Goal: Navigation & Orientation: Find specific page/section

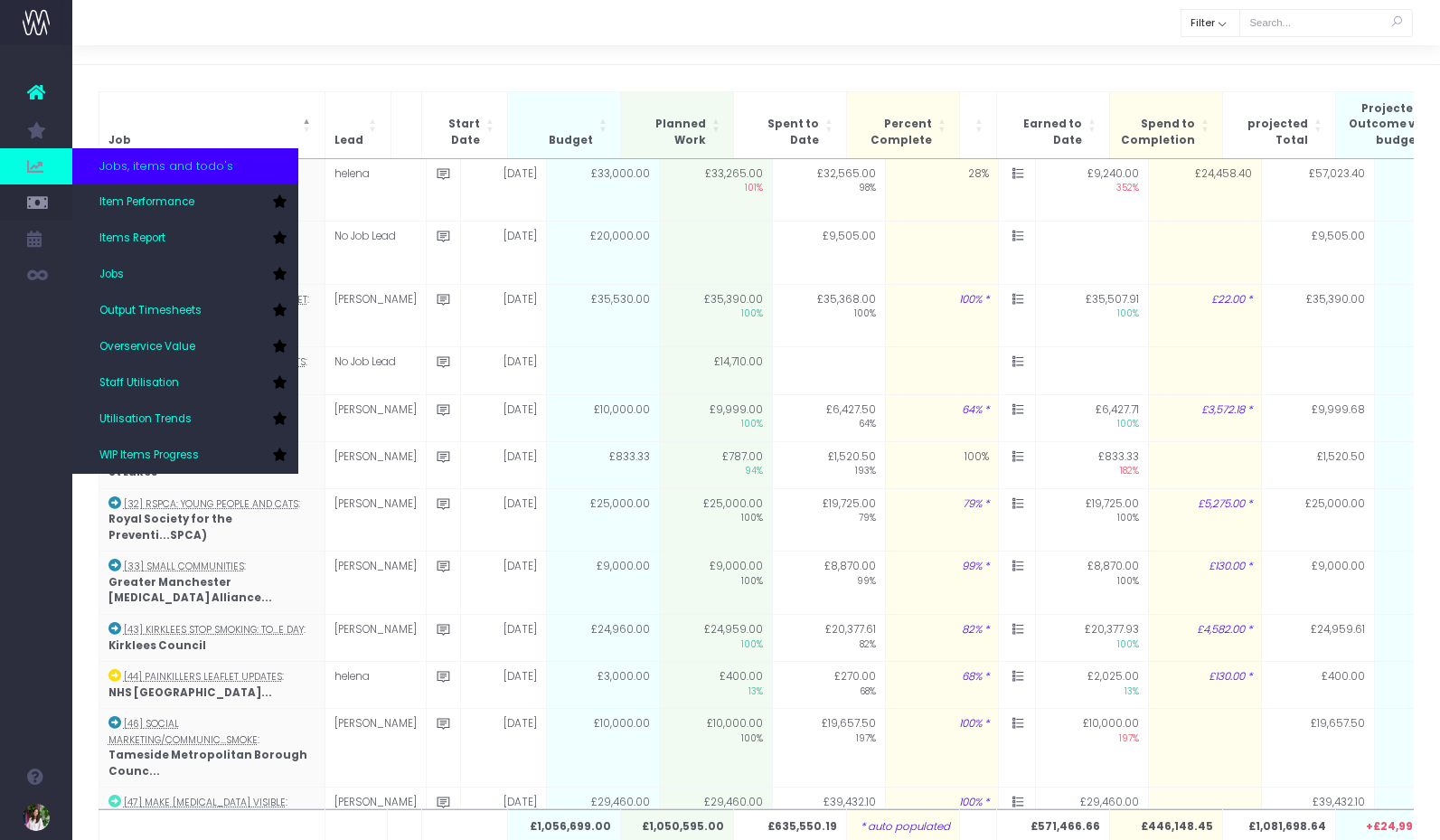
scroll to position [38, 0]
click at [173, 383] on span "Staff Utilisation" at bounding box center [139, 383] width 79 height 17
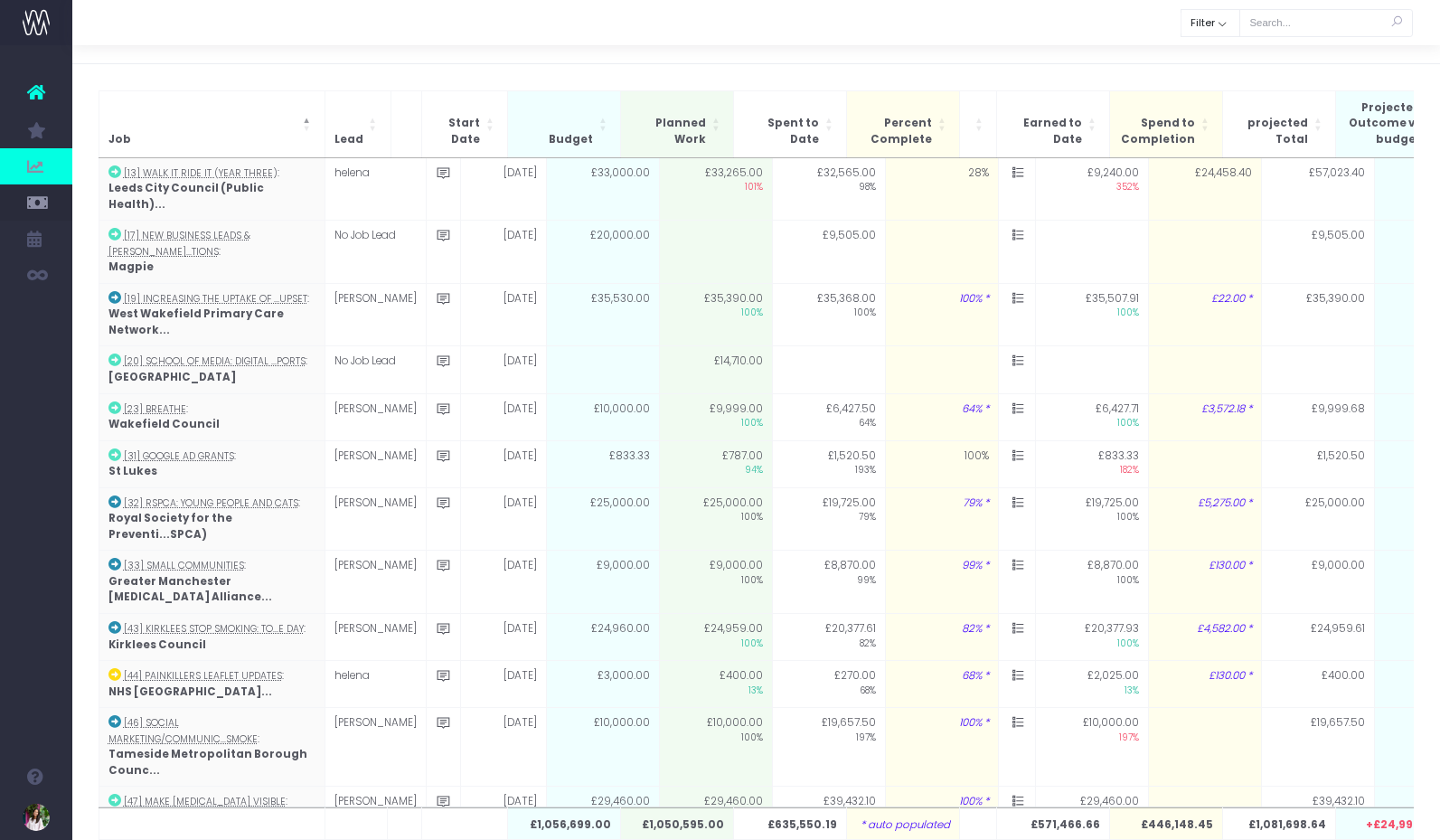
scroll to position [39, 0]
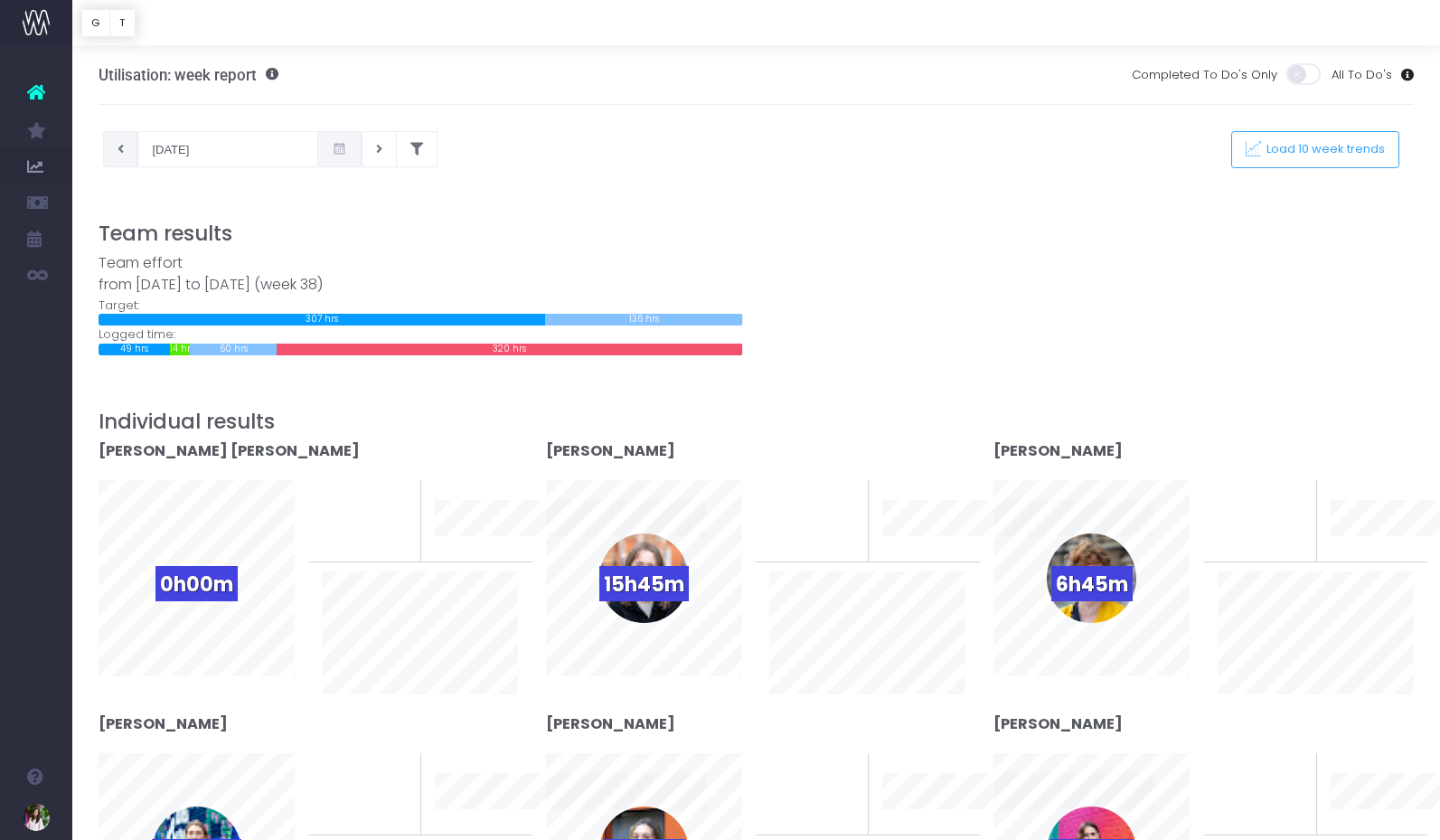
click at [117, 149] on icon at bounding box center [120, 149] width 6 height 0
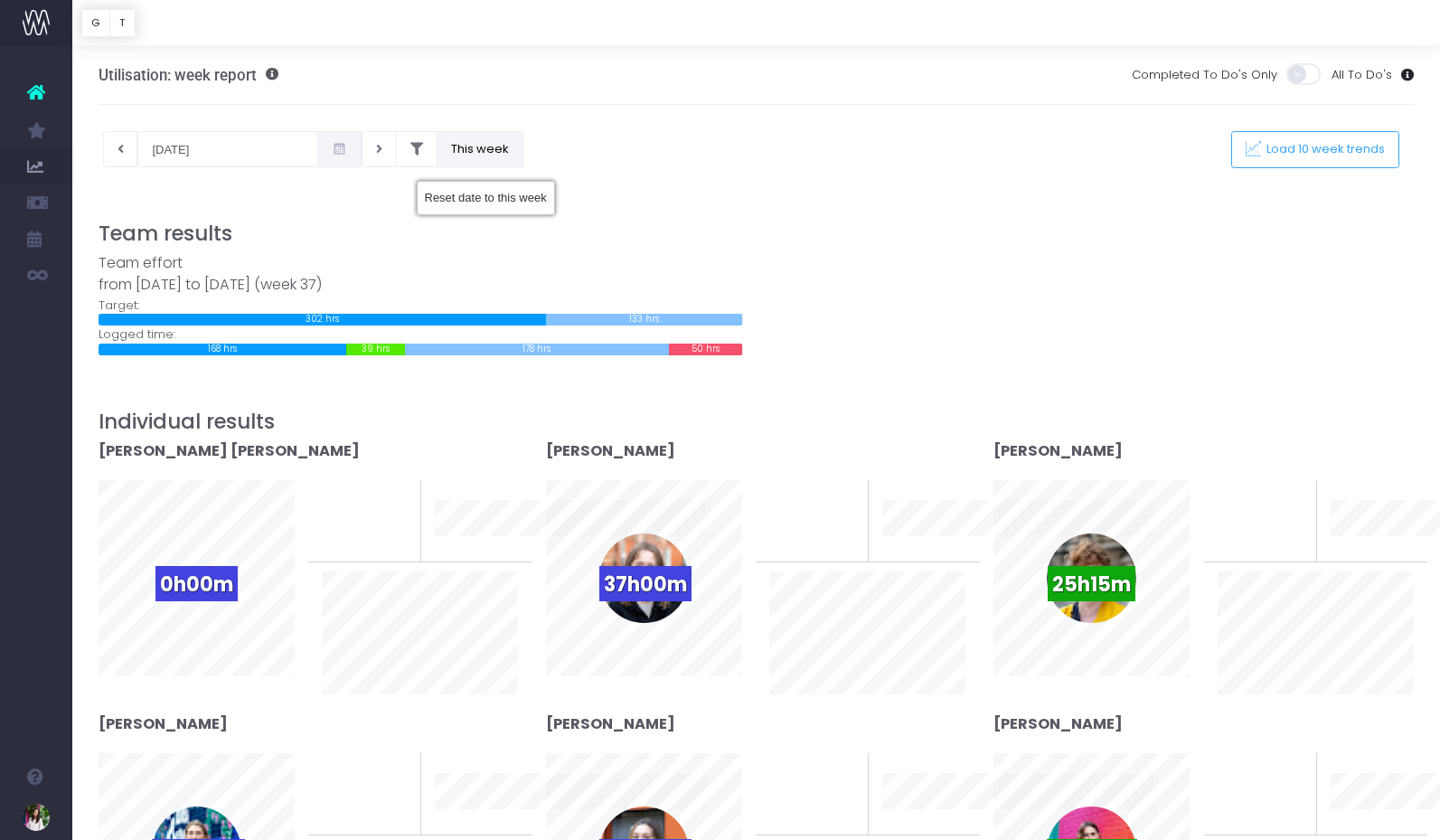
click at [442, 150] on button "This week" at bounding box center [480, 148] width 87 height 36
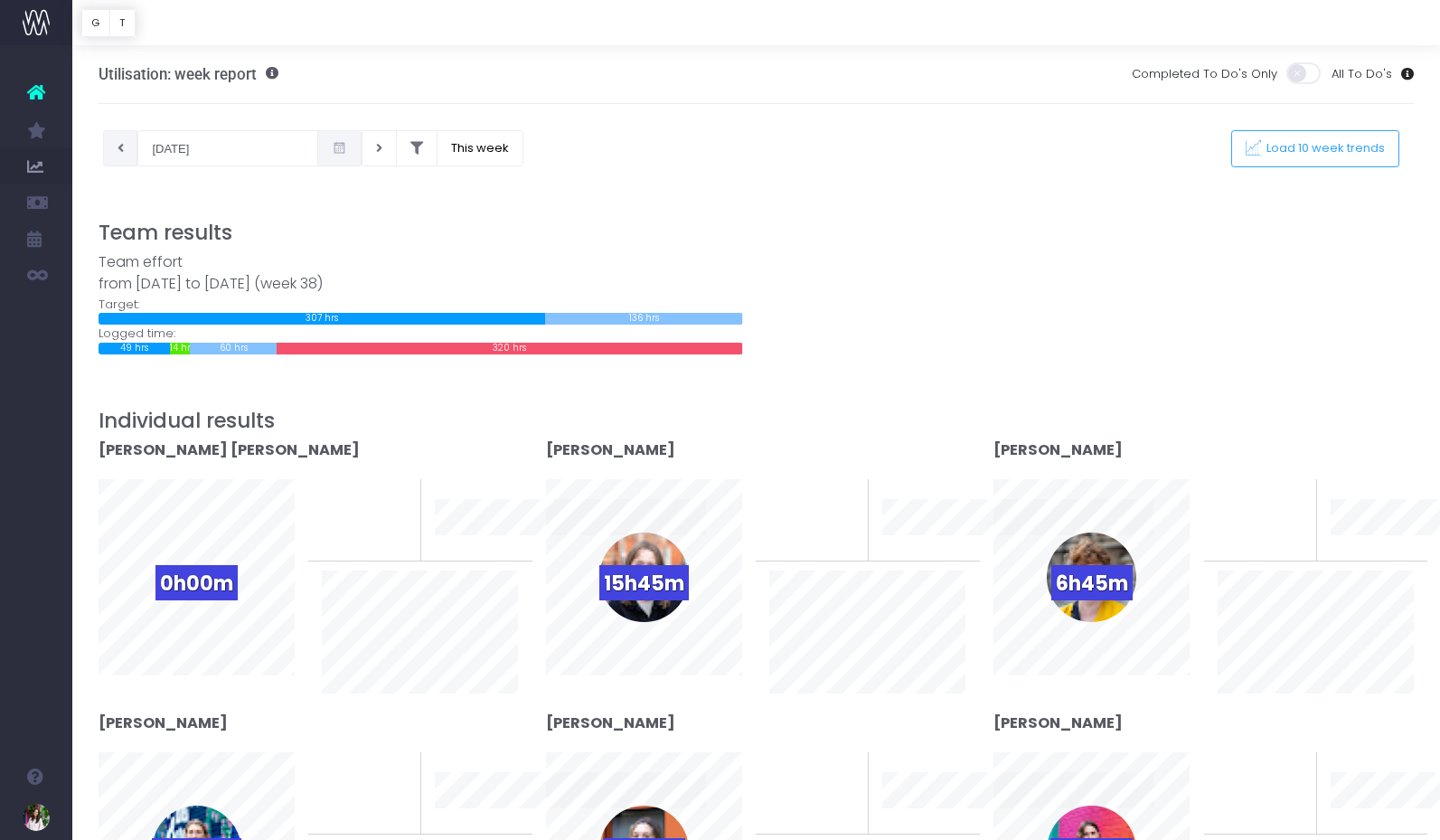
click at [124, 144] on button at bounding box center [120, 147] width 35 height 36
type input "10-09-2025"
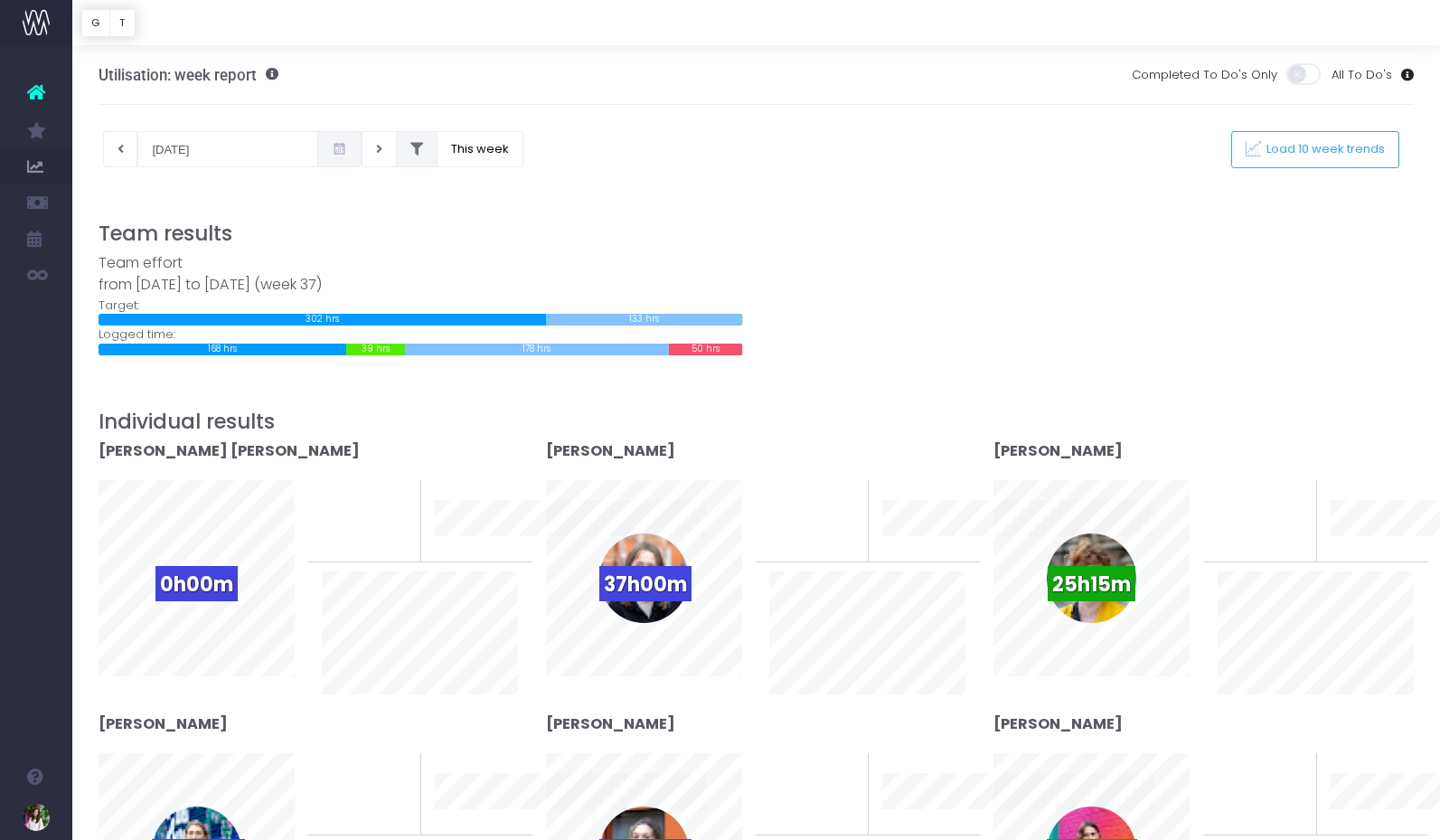
click at [410, 149] on icon at bounding box center [416, 149] width 13 height 0
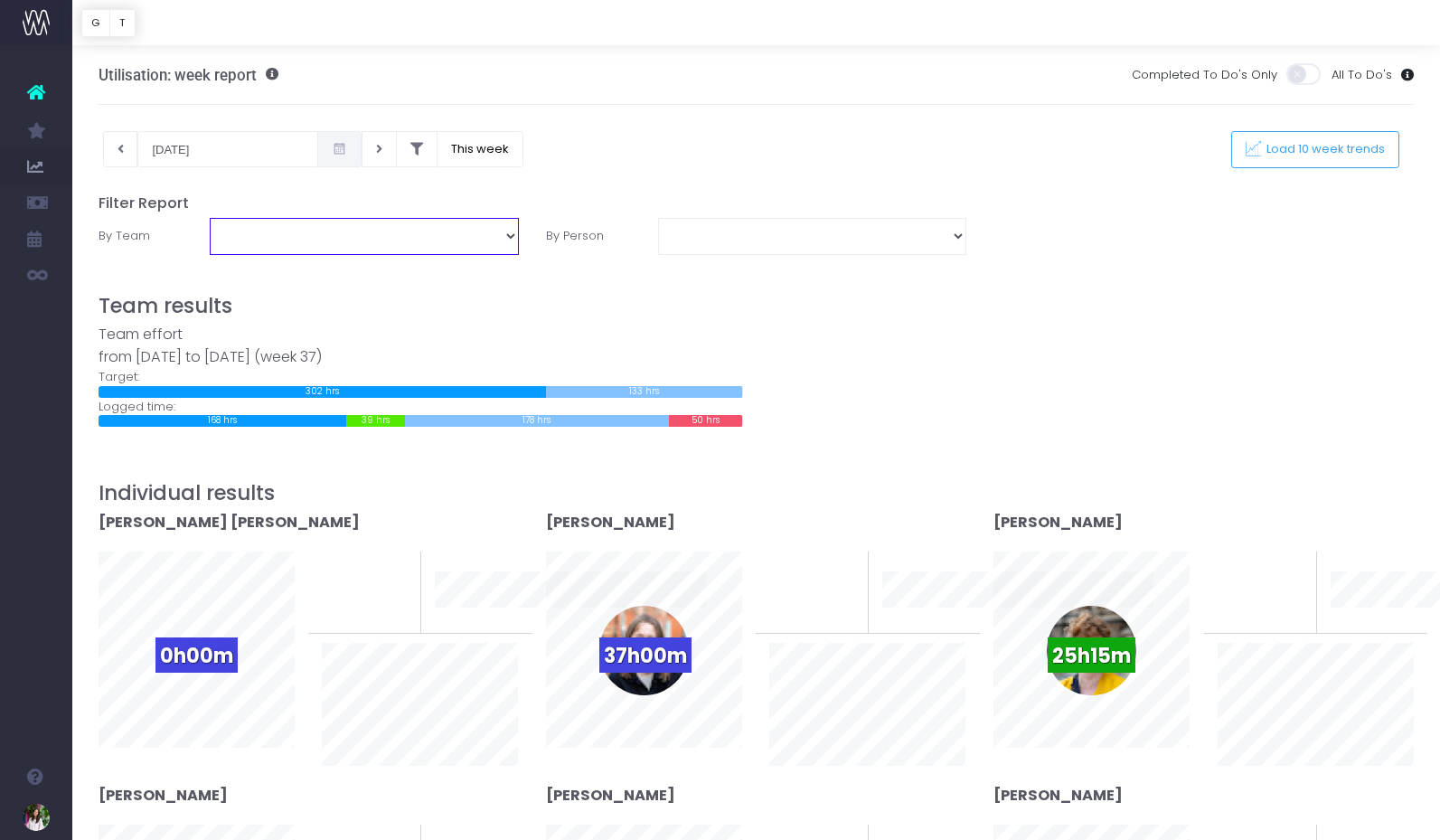
click at [422, 237] on select "Behavioural Insights Collaboration Consultancy Creative Digital Magpie" at bounding box center [364, 235] width 309 height 36
click at [210, 218] on select "Behavioural Insights Collaboration Consultancy Creative Digital Magpie" at bounding box center [364, 235] width 309 height 36
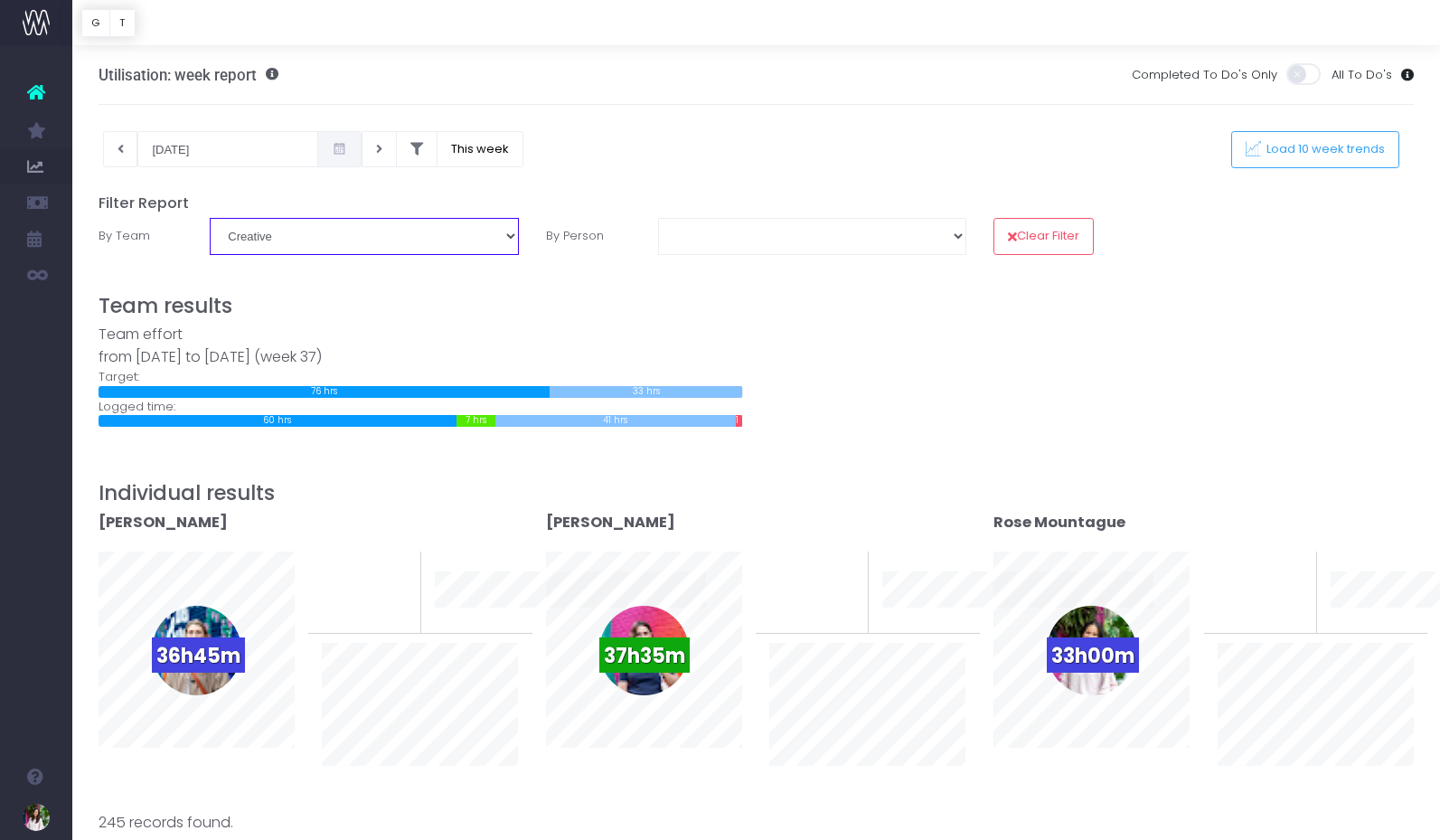
click at [492, 245] on select "Behavioural Insights Collaboration Consultancy Creative Digital Magpie" at bounding box center [364, 235] width 309 height 36
click at [210, 218] on select "Behavioural Insights Collaboration Consultancy Creative Digital Magpie" at bounding box center [364, 235] width 309 height 36
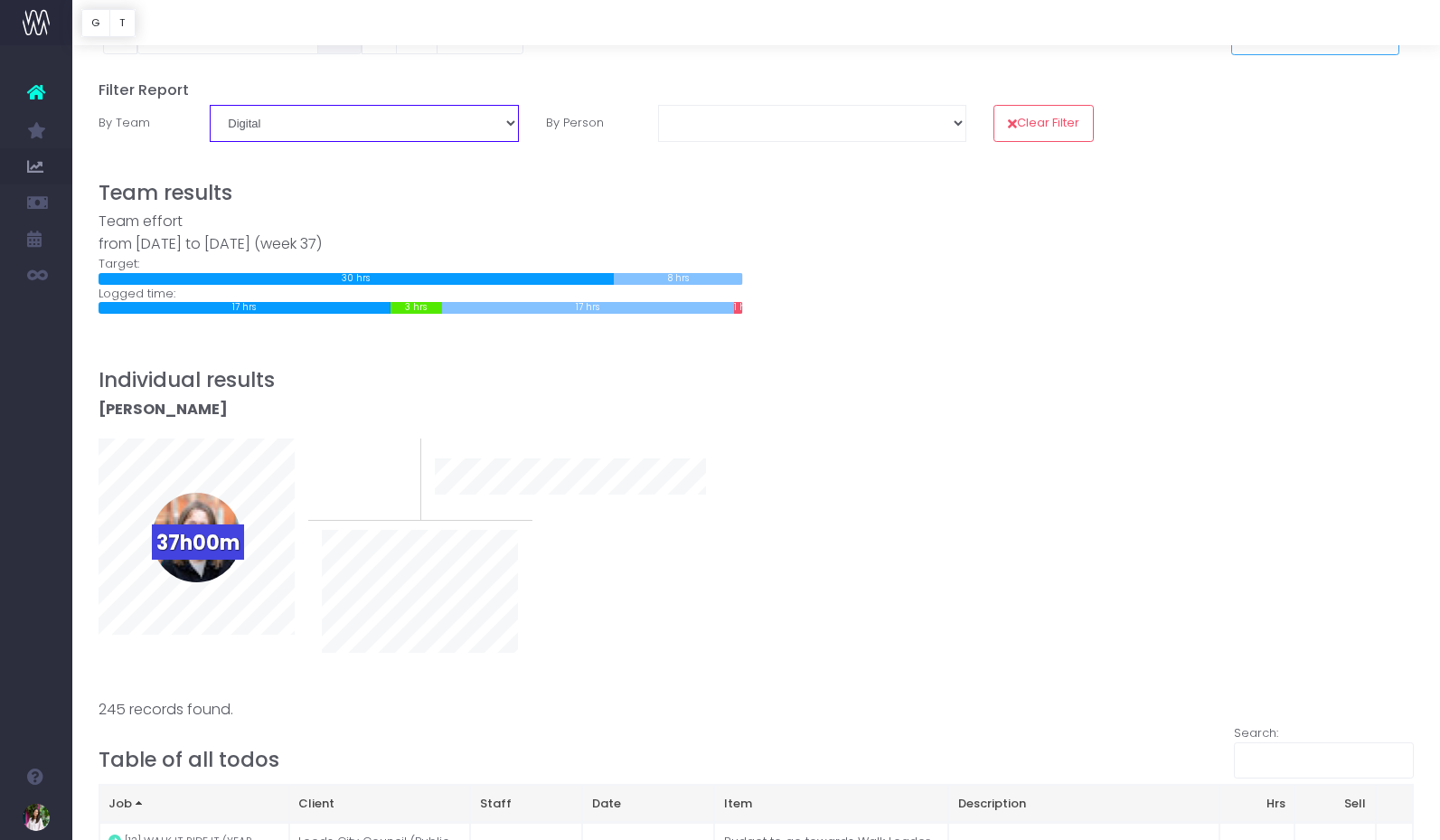
scroll to position [117, 0]
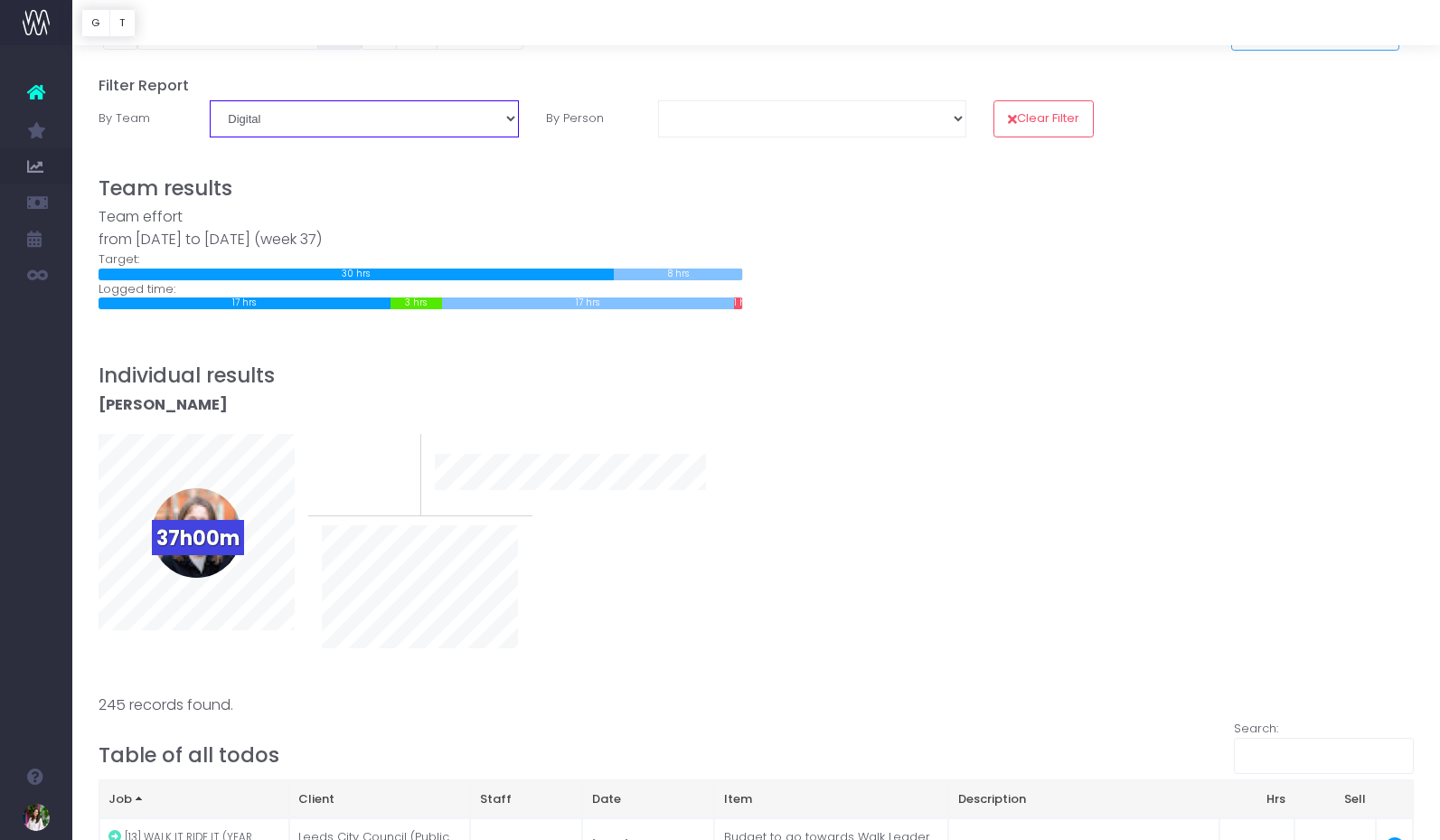
click at [349, 118] on select "Behavioural Insights Collaboration Consultancy Creative Digital Magpie" at bounding box center [364, 118] width 309 height 36
select select "Creative"
click at [210, 101] on select "Behavioural Insights Collaboration Consultancy Creative Digital Magpie" at bounding box center [364, 118] width 309 height 36
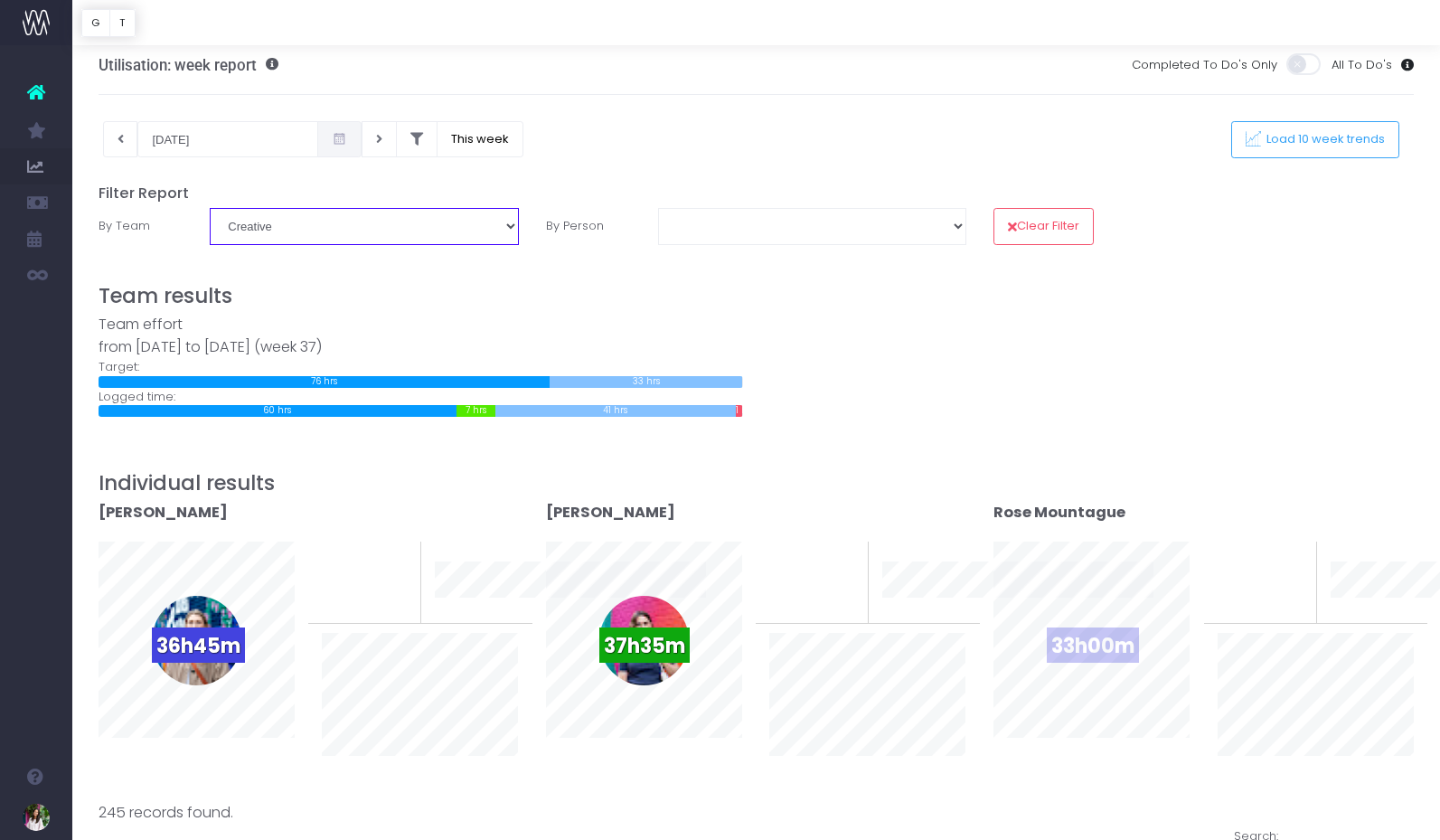
scroll to position [9, 0]
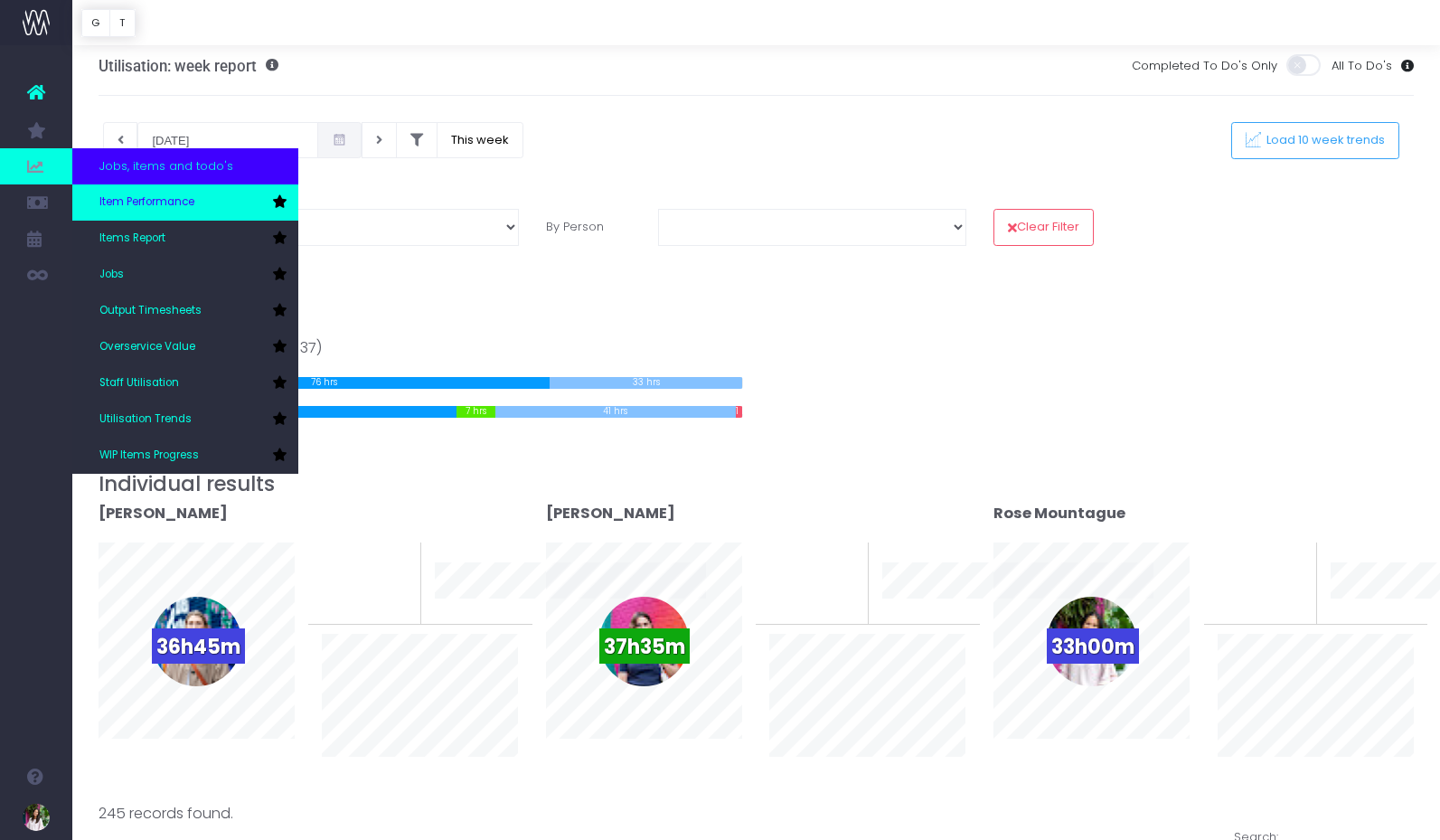
click at [157, 201] on span "Item Performance" at bounding box center [147, 202] width 95 height 17
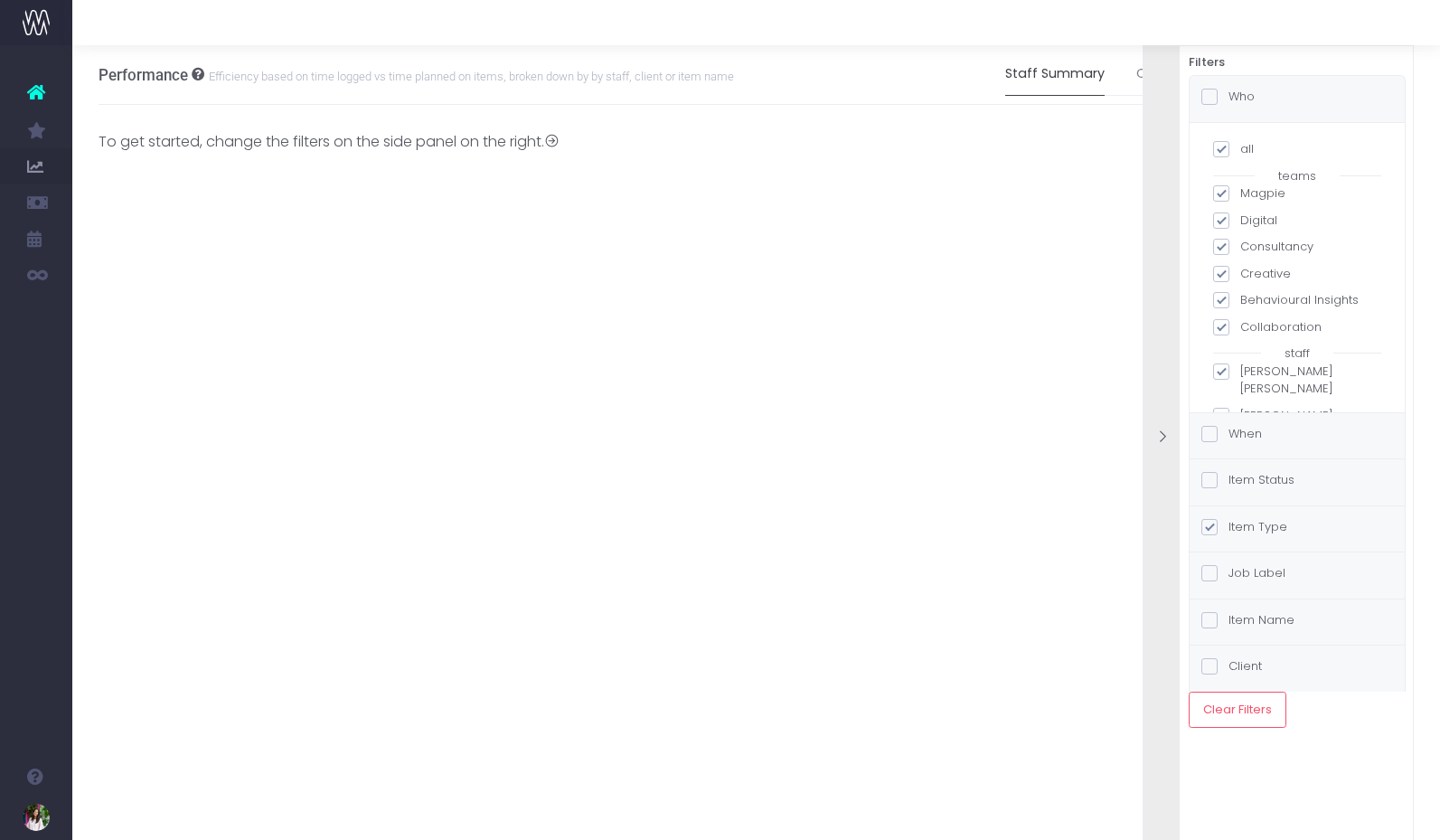
click at [1221, 145] on span at bounding box center [1221, 148] width 17 height 17
click at [1241, 145] on input "all" at bounding box center [1247, 146] width 12 height 12
checkbox input "false"
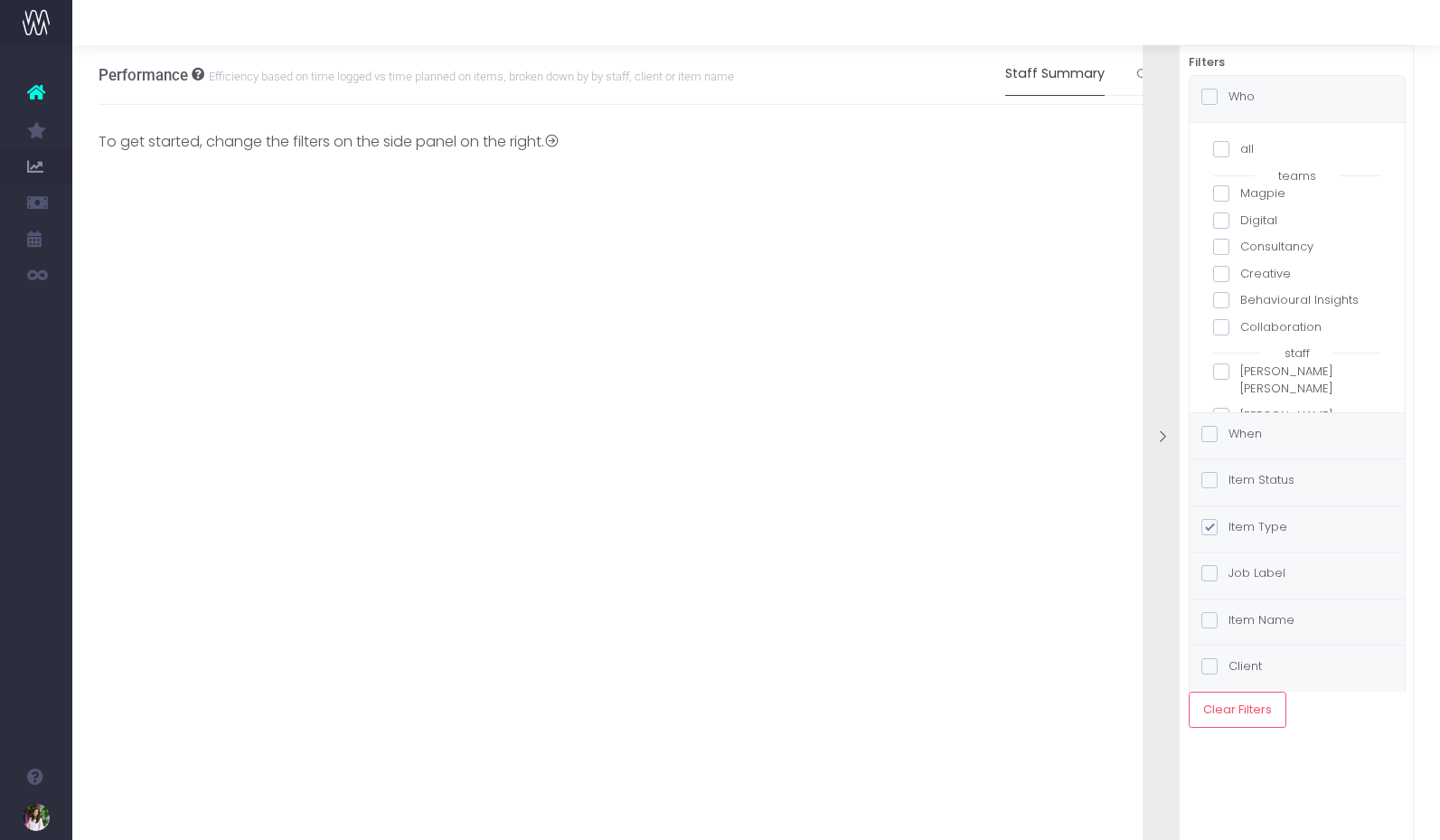
checkbox input "false"
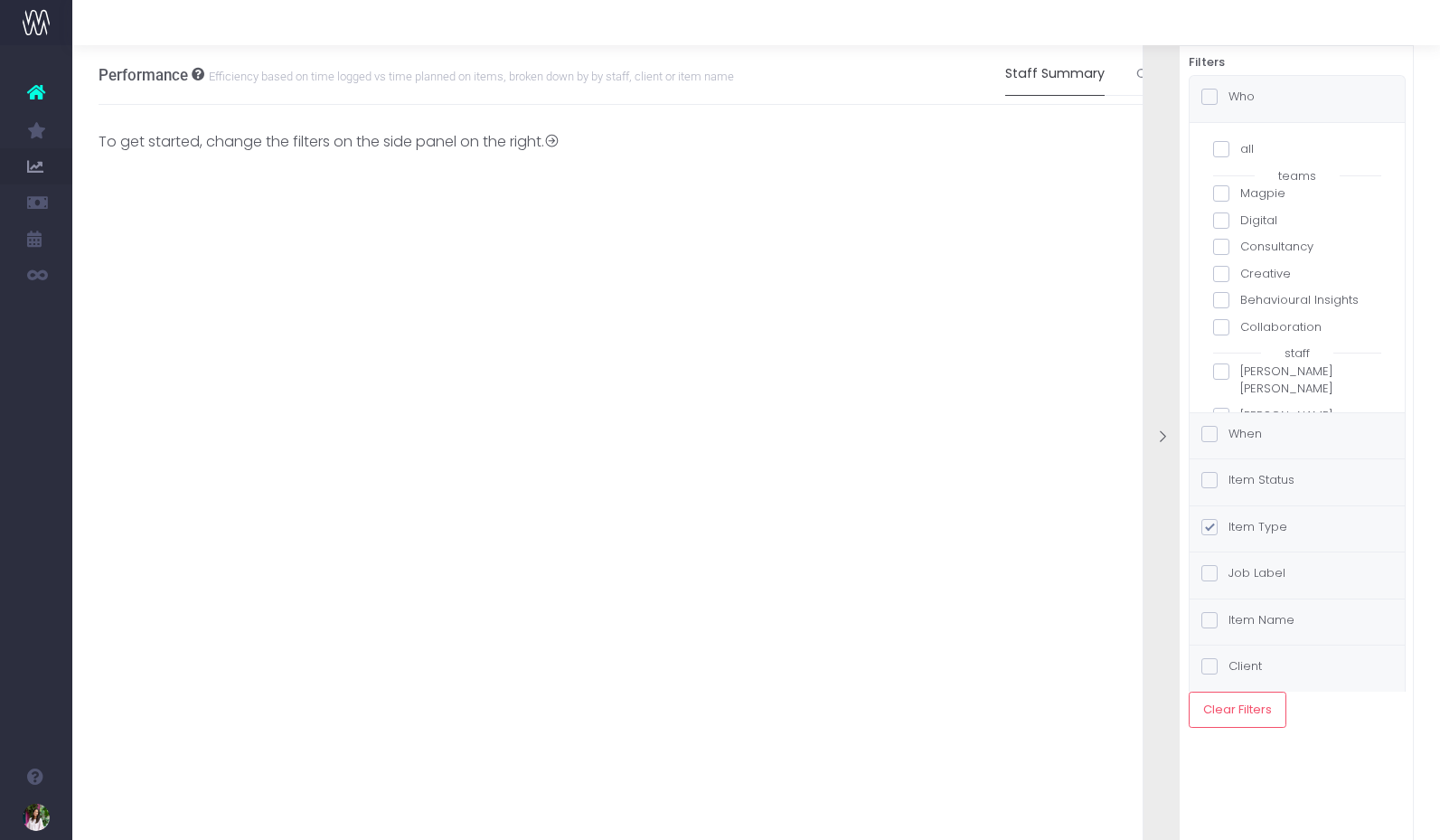
checkbox input "false"
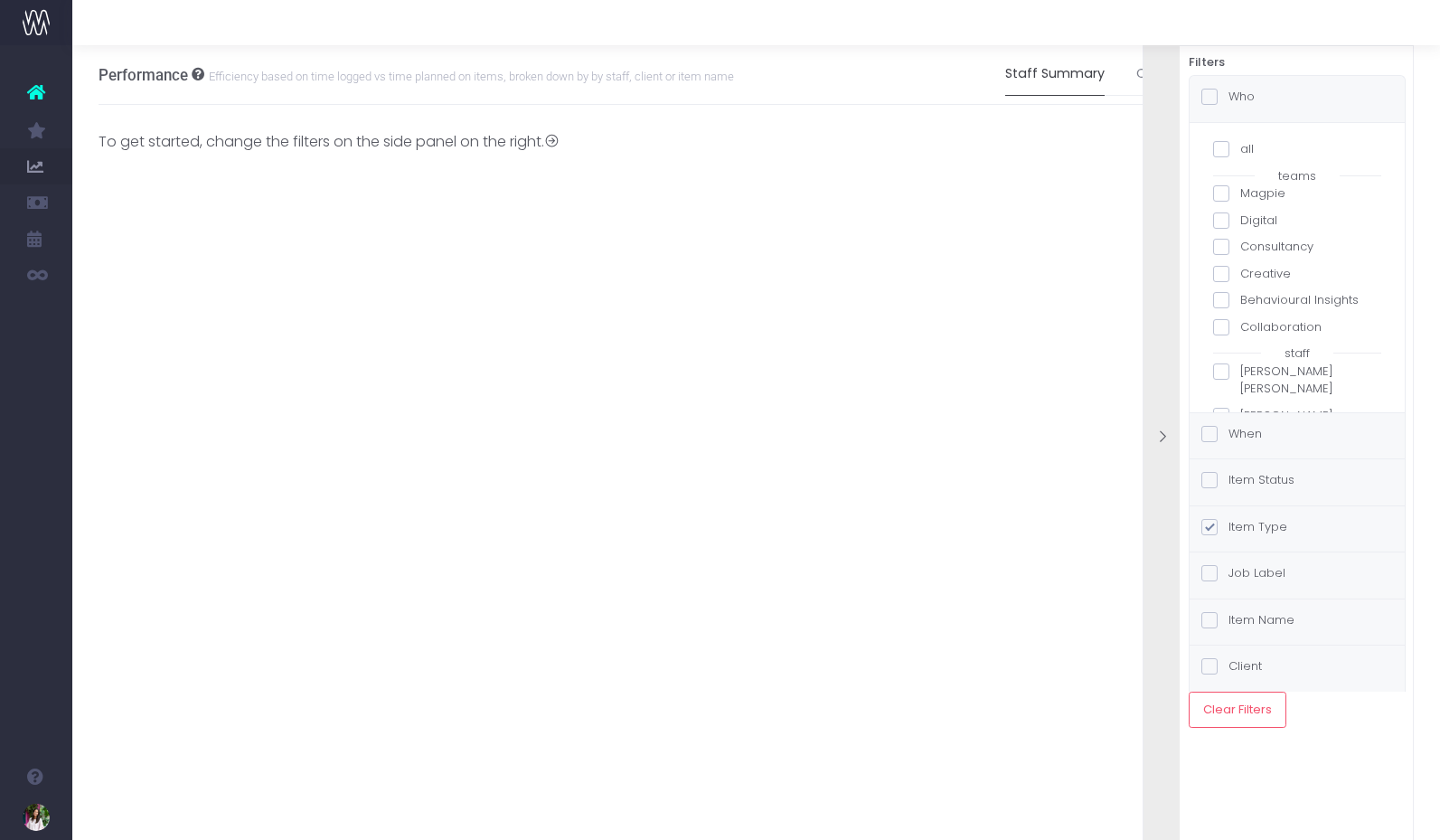
checkbox input "false"
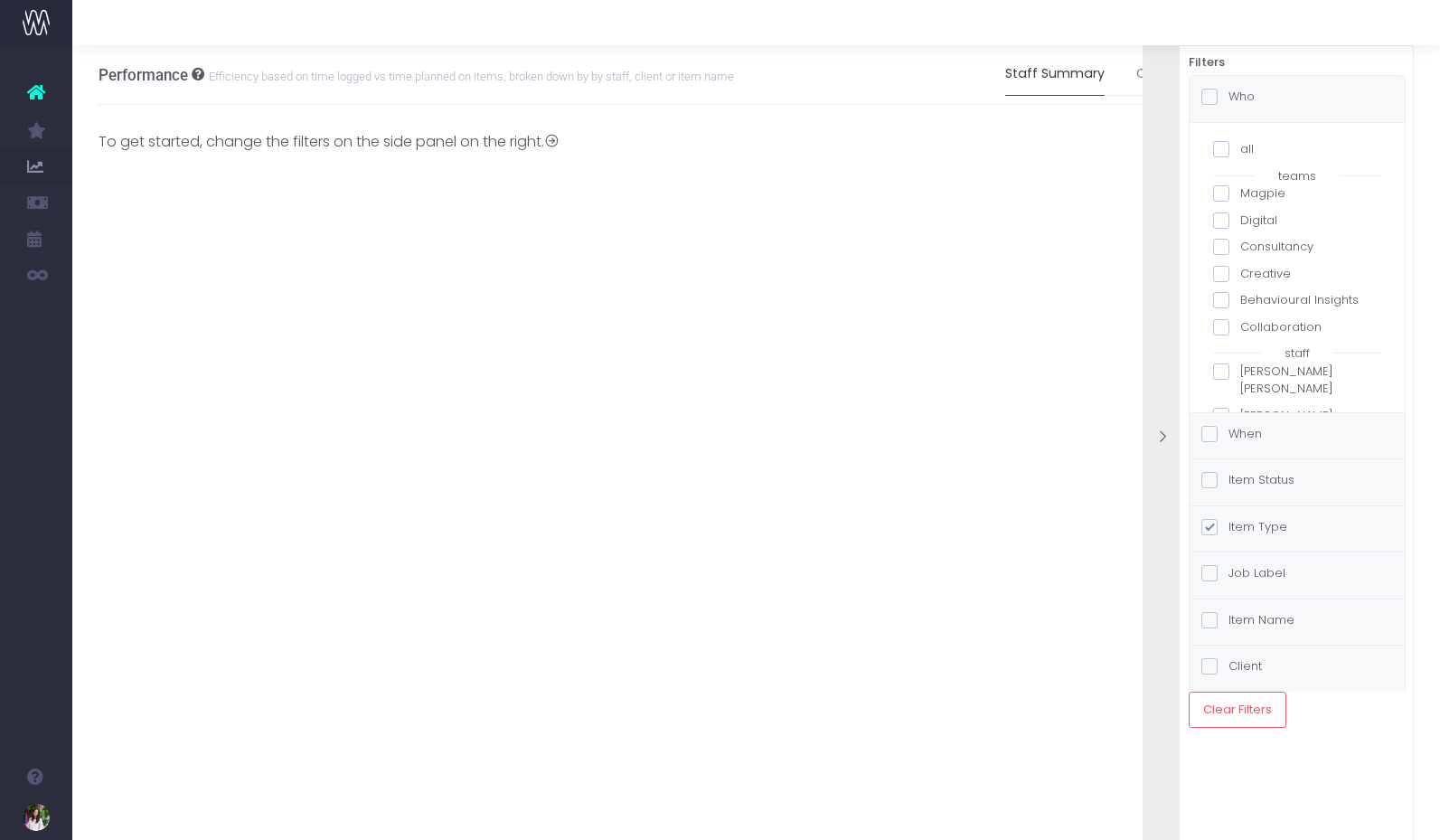
checkbox input "false"
click at [1223, 218] on span at bounding box center [1221, 220] width 17 height 17
click at [1241, 218] on input "Digital" at bounding box center [1247, 218] width 12 height 12
checkbox input "true"
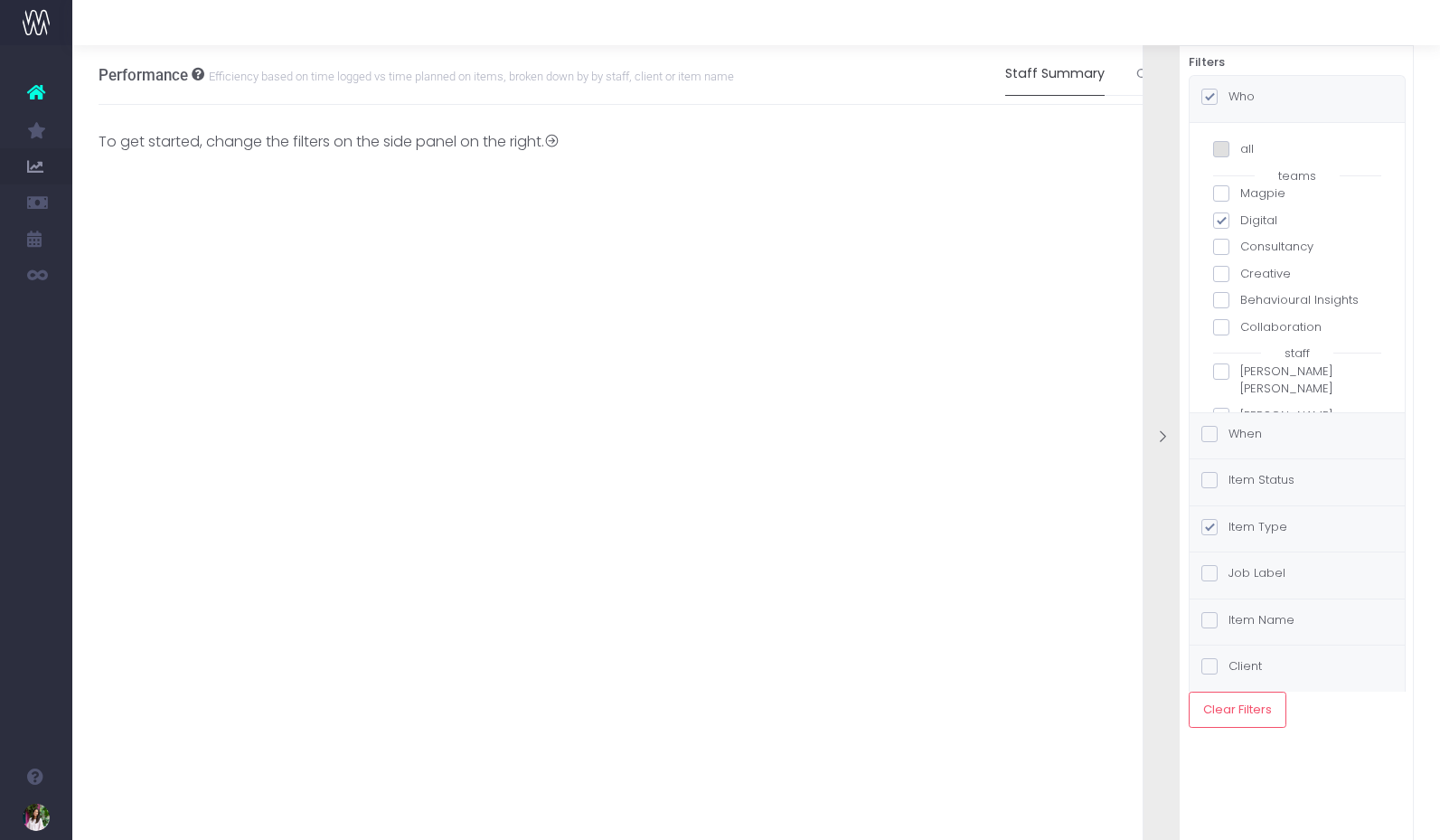
checkbox input "true"
click at [1216, 266] on span at bounding box center [1221, 273] width 17 height 17
click at [1241, 265] on input "Creative" at bounding box center [1247, 271] width 12 height 12
checkbox input "true"
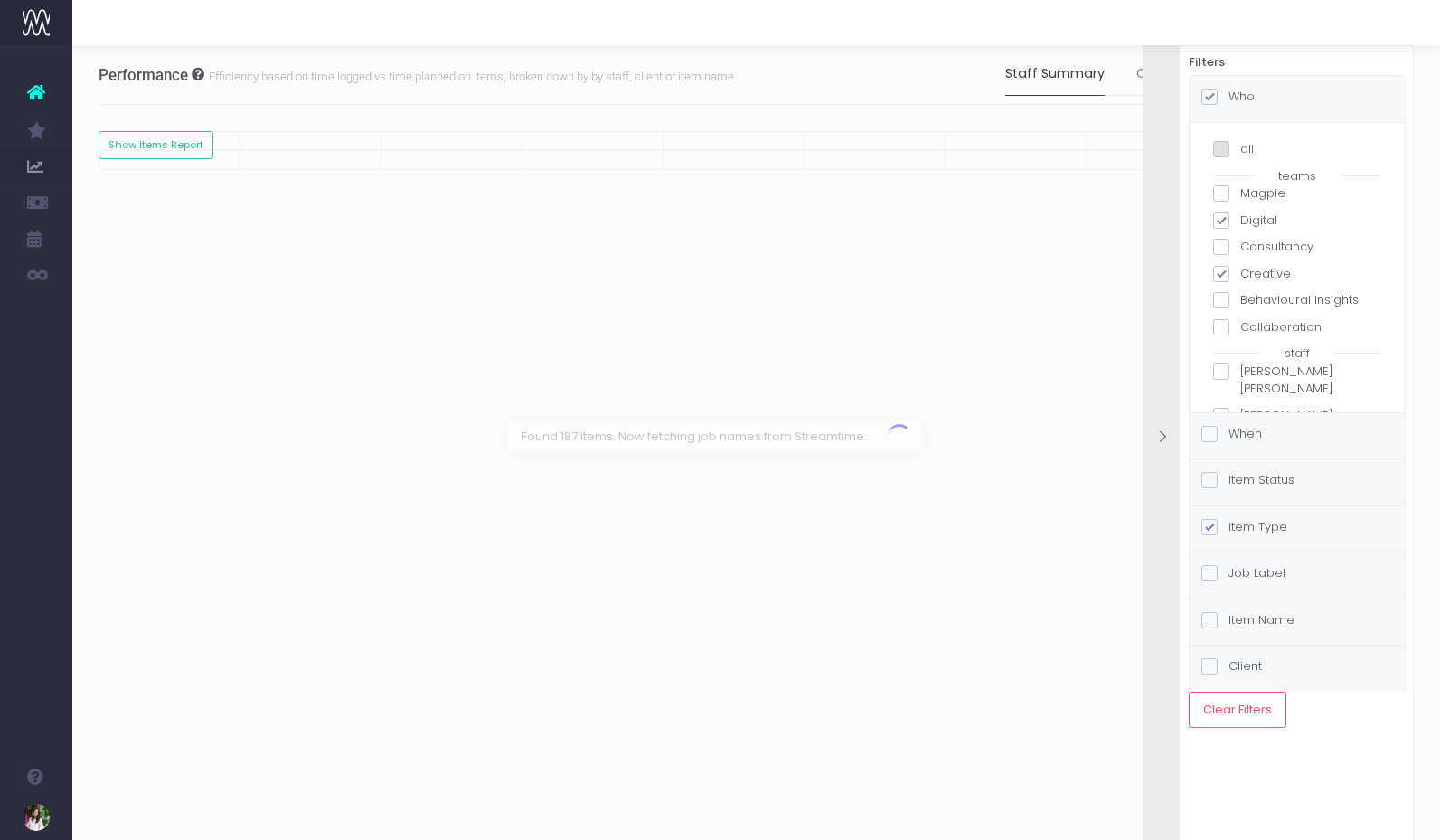
checkbox input "true"
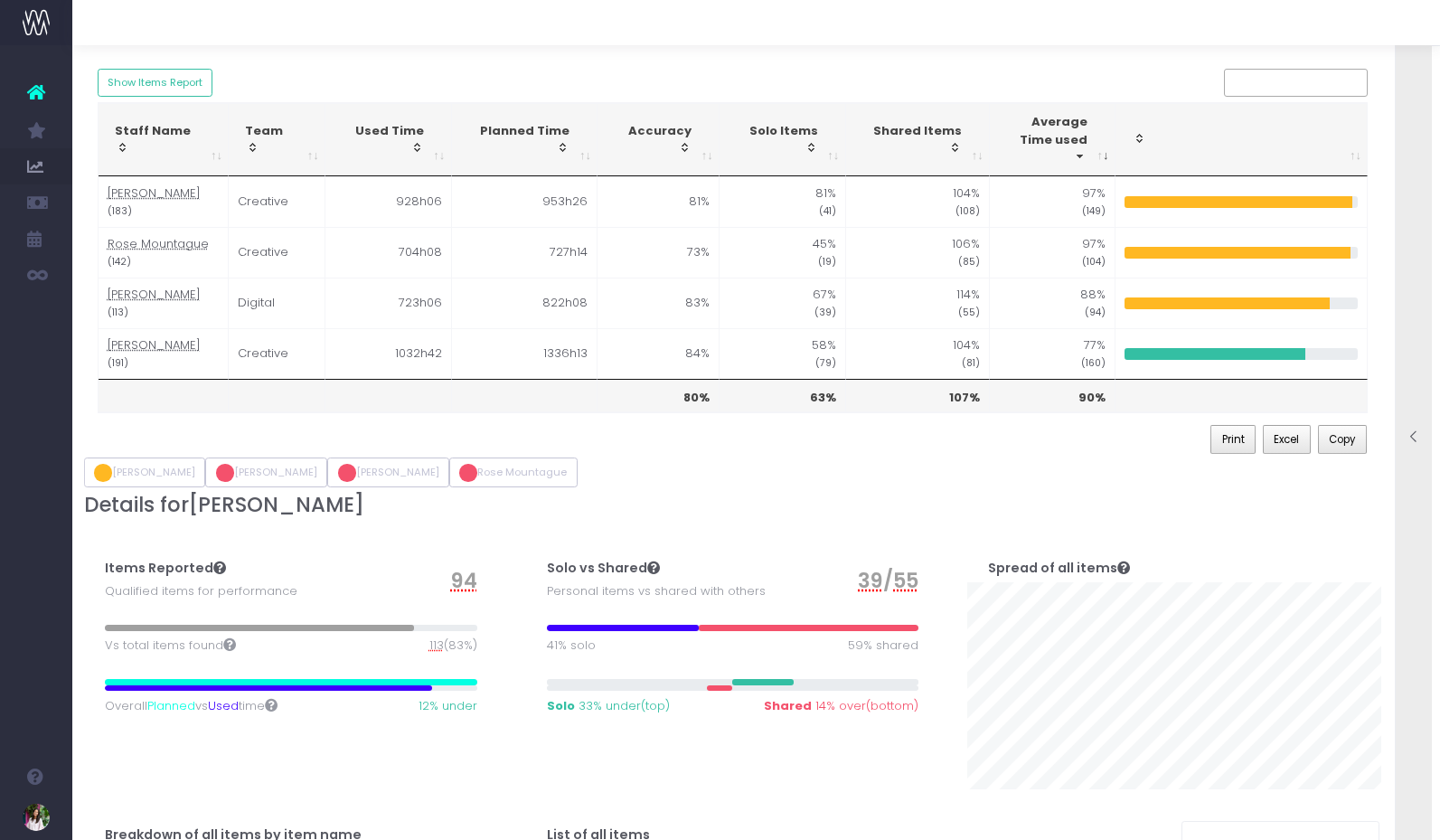
scroll to position [0, 1]
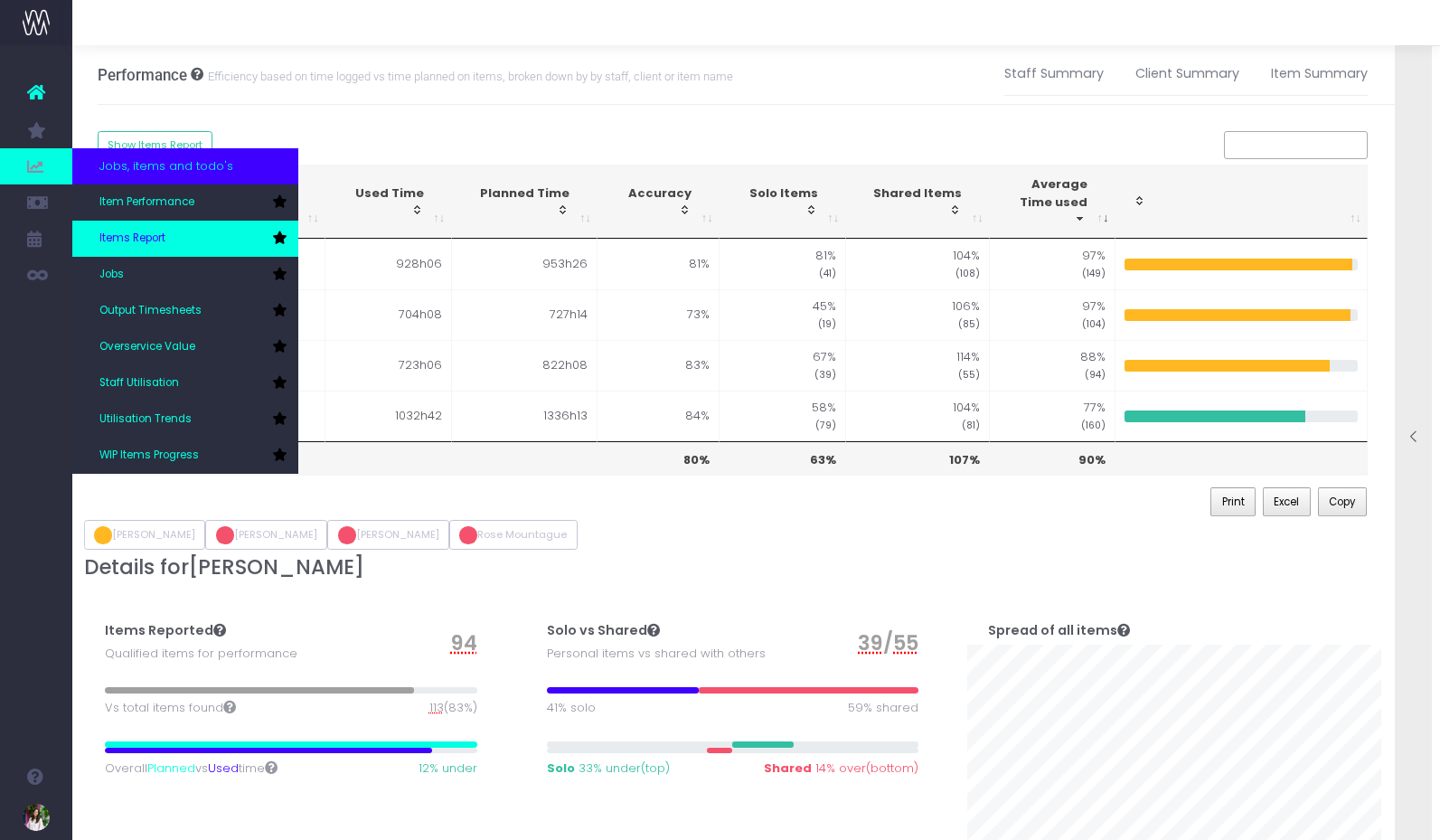
click at [138, 236] on span "Items Report" at bounding box center [133, 238] width 66 height 17
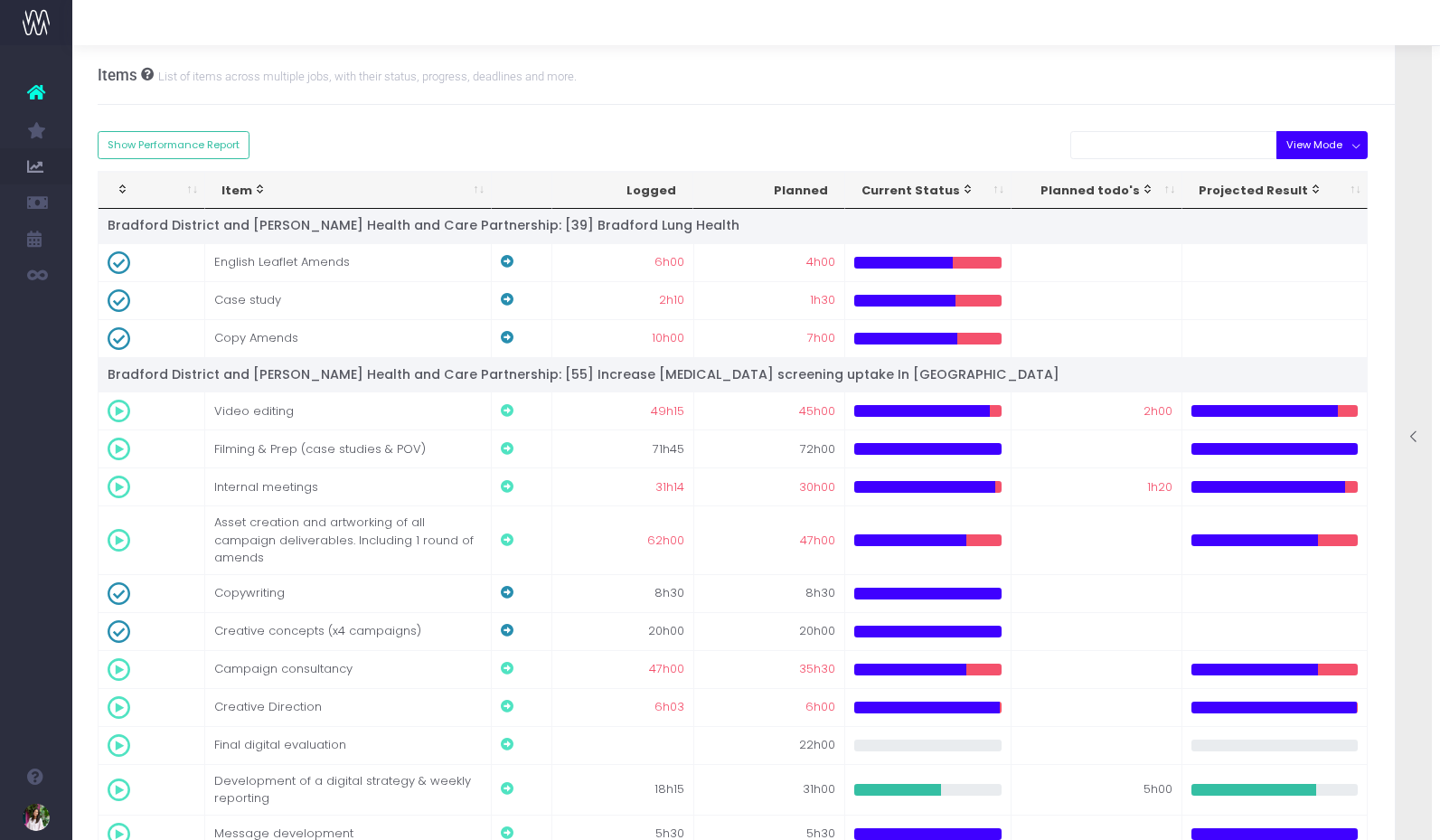
click at [1318, 147] on button "View Mode" at bounding box center [1322, 145] width 91 height 28
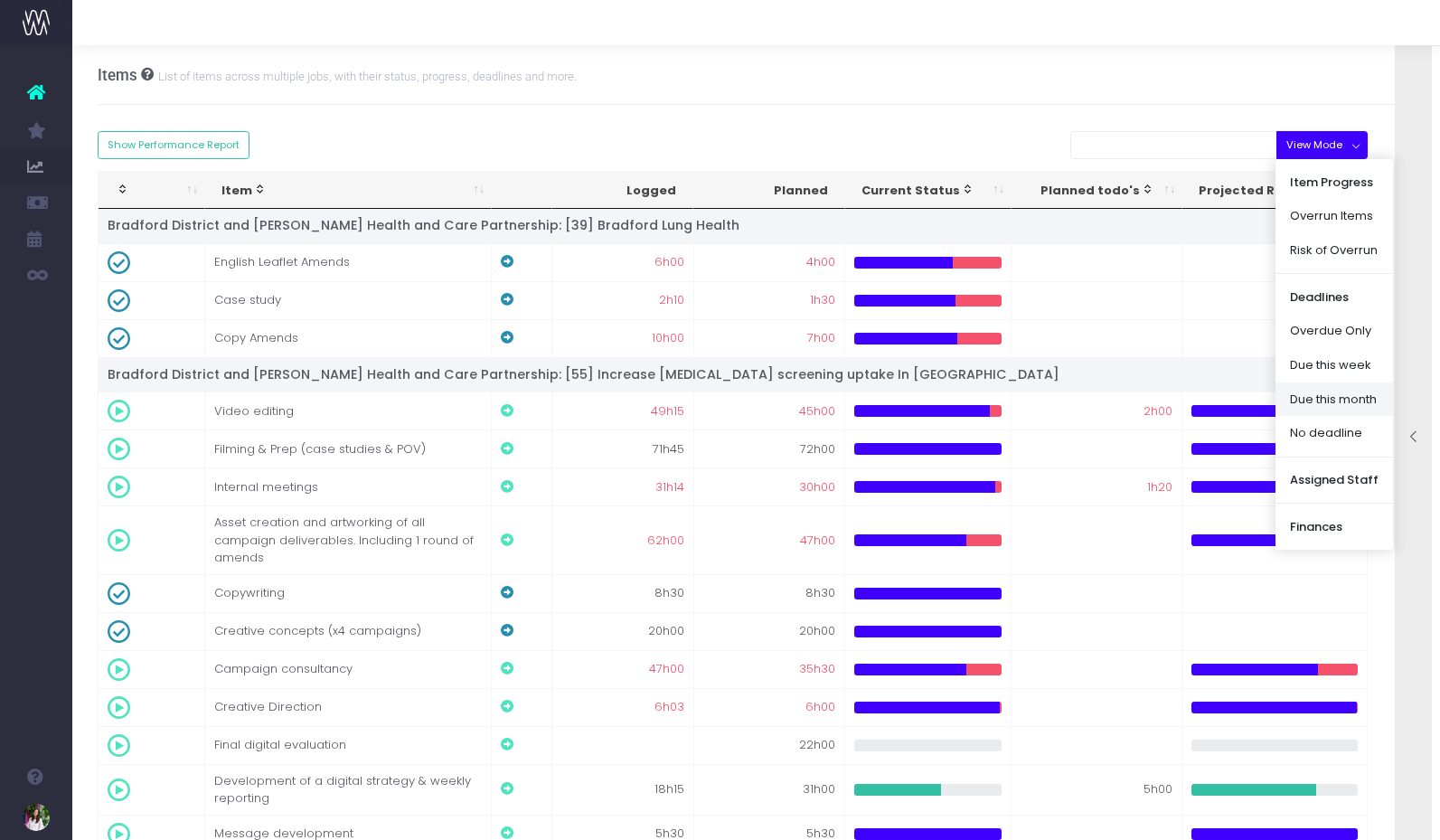
click at [1321, 396] on link "Due this month" at bounding box center [1334, 399] width 117 height 34
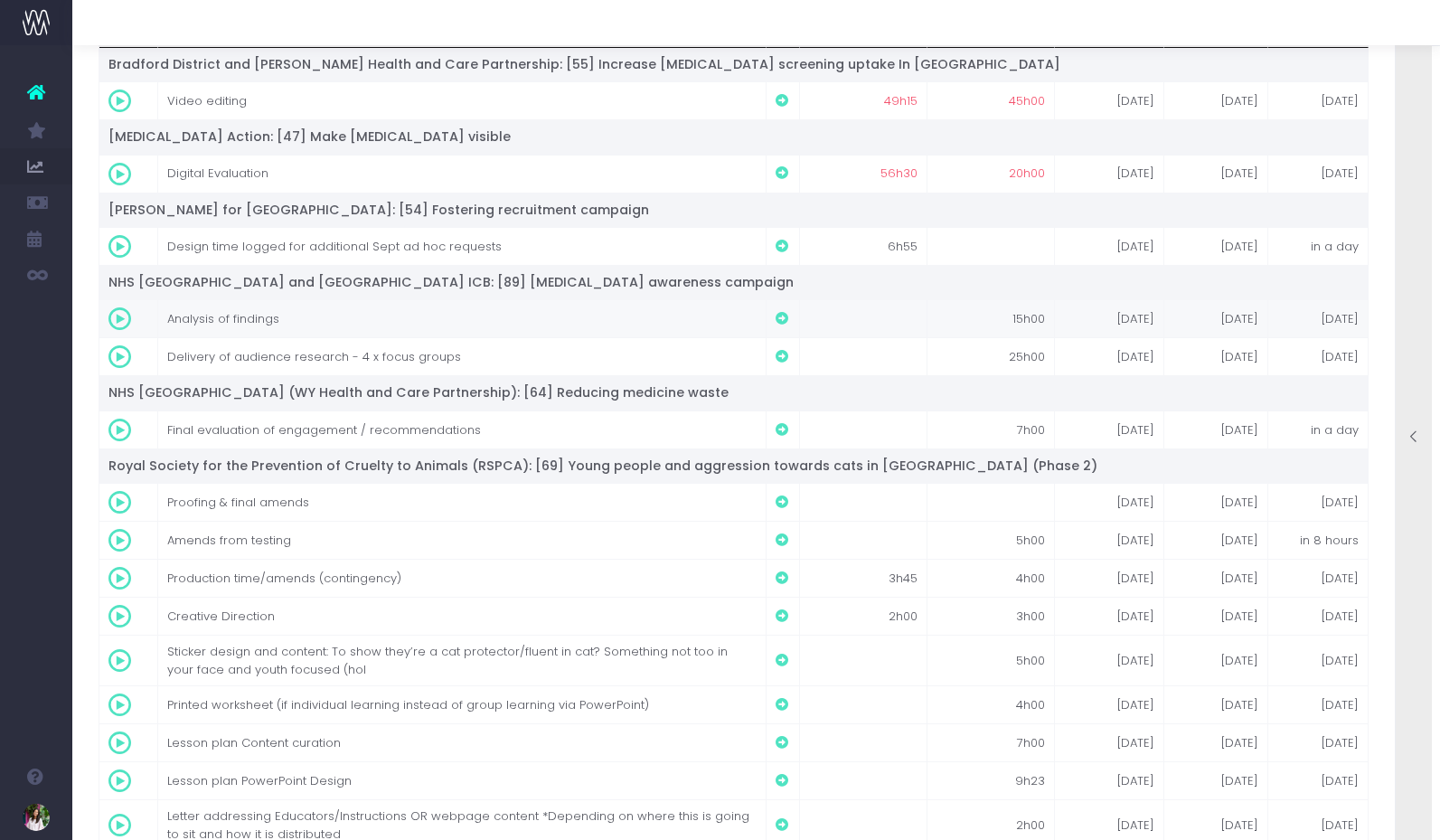
scroll to position [0, 0]
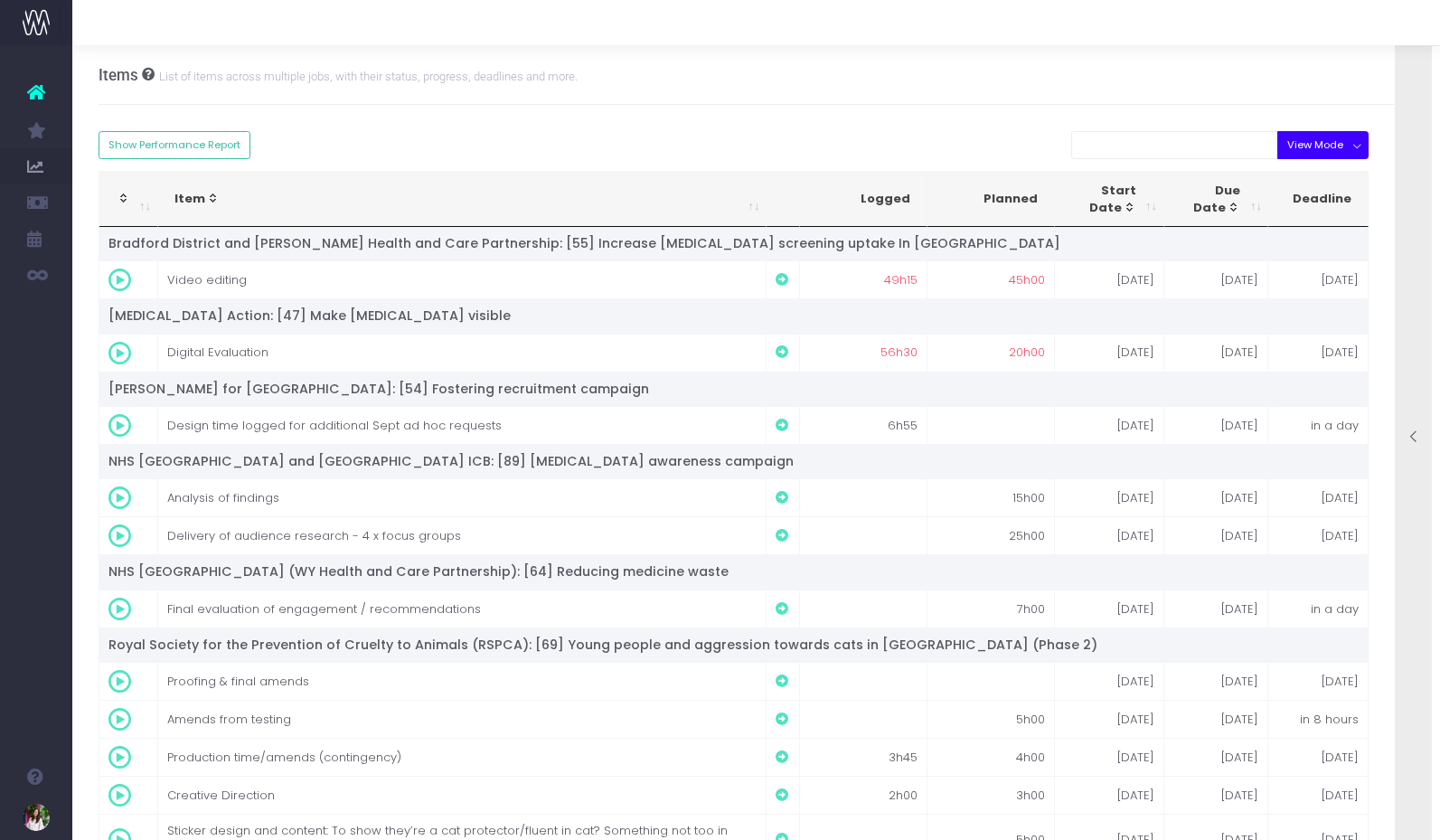
click at [1323, 142] on button "View Mode" at bounding box center [1323, 145] width 91 height 28
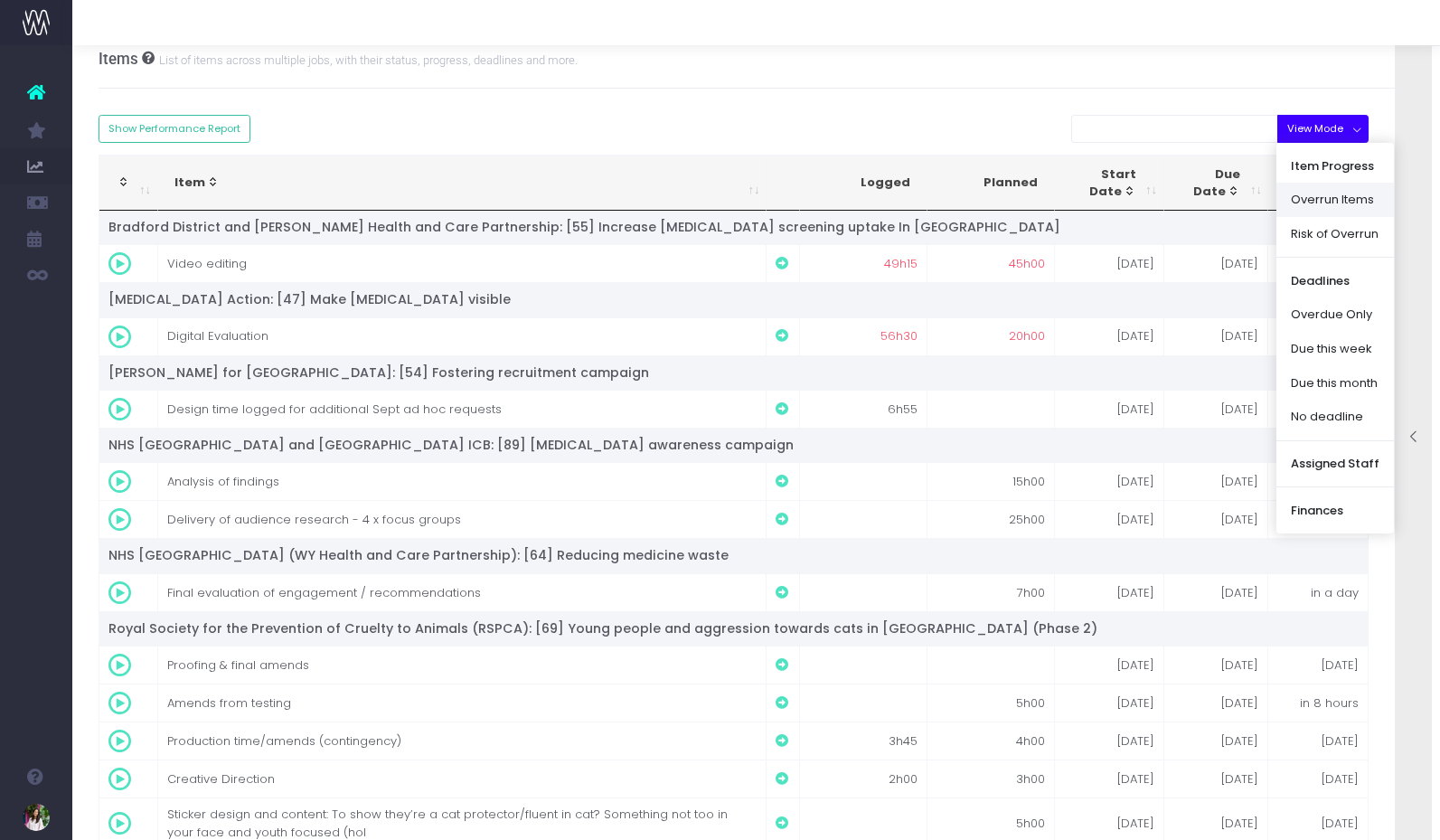
scroll to position [19, 0]
click at [1333, 229] on link "Risk of Overrun" at bounding box center [1335, 231] width 117 height 34
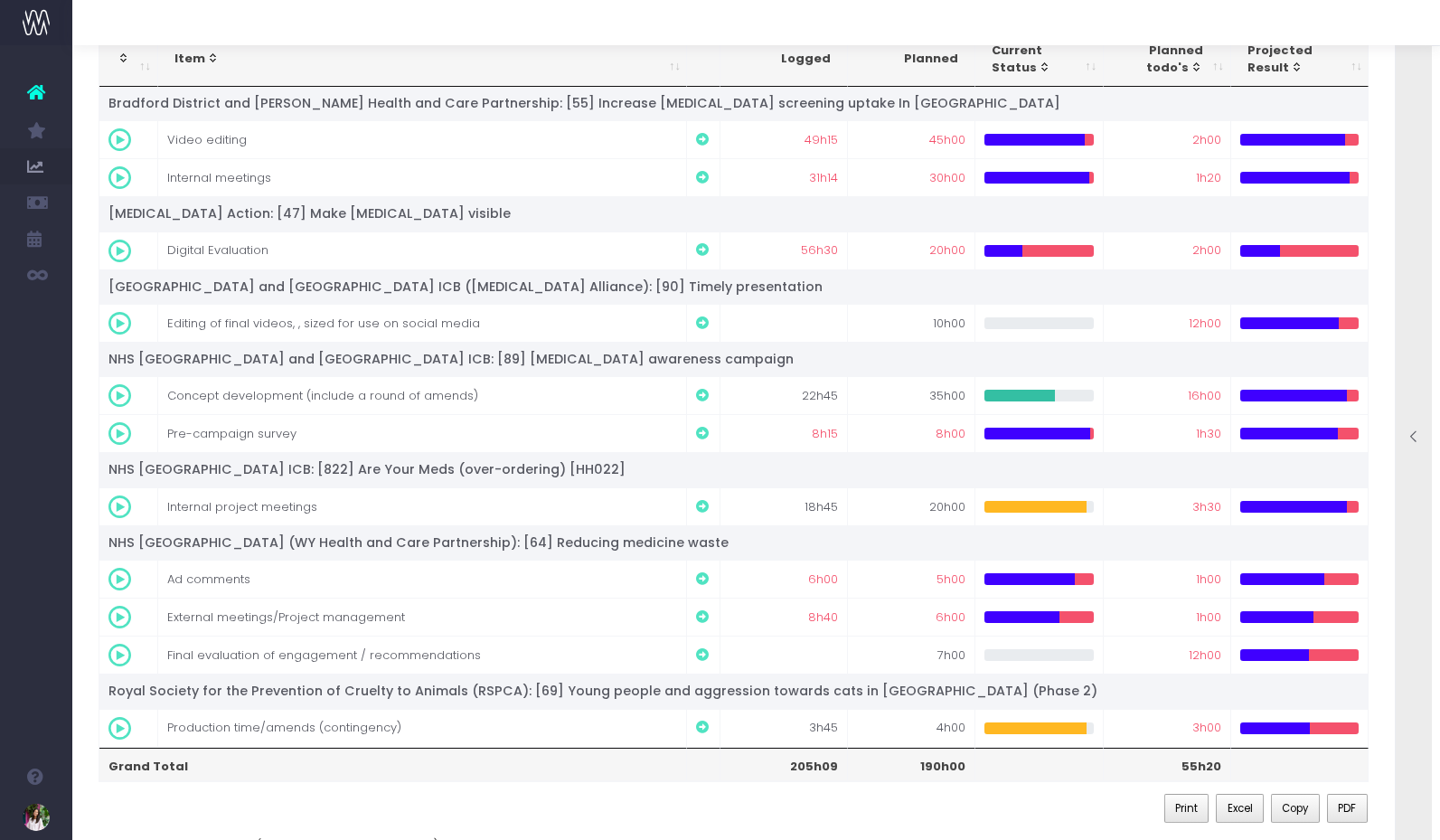
scroll to position [143, 0]
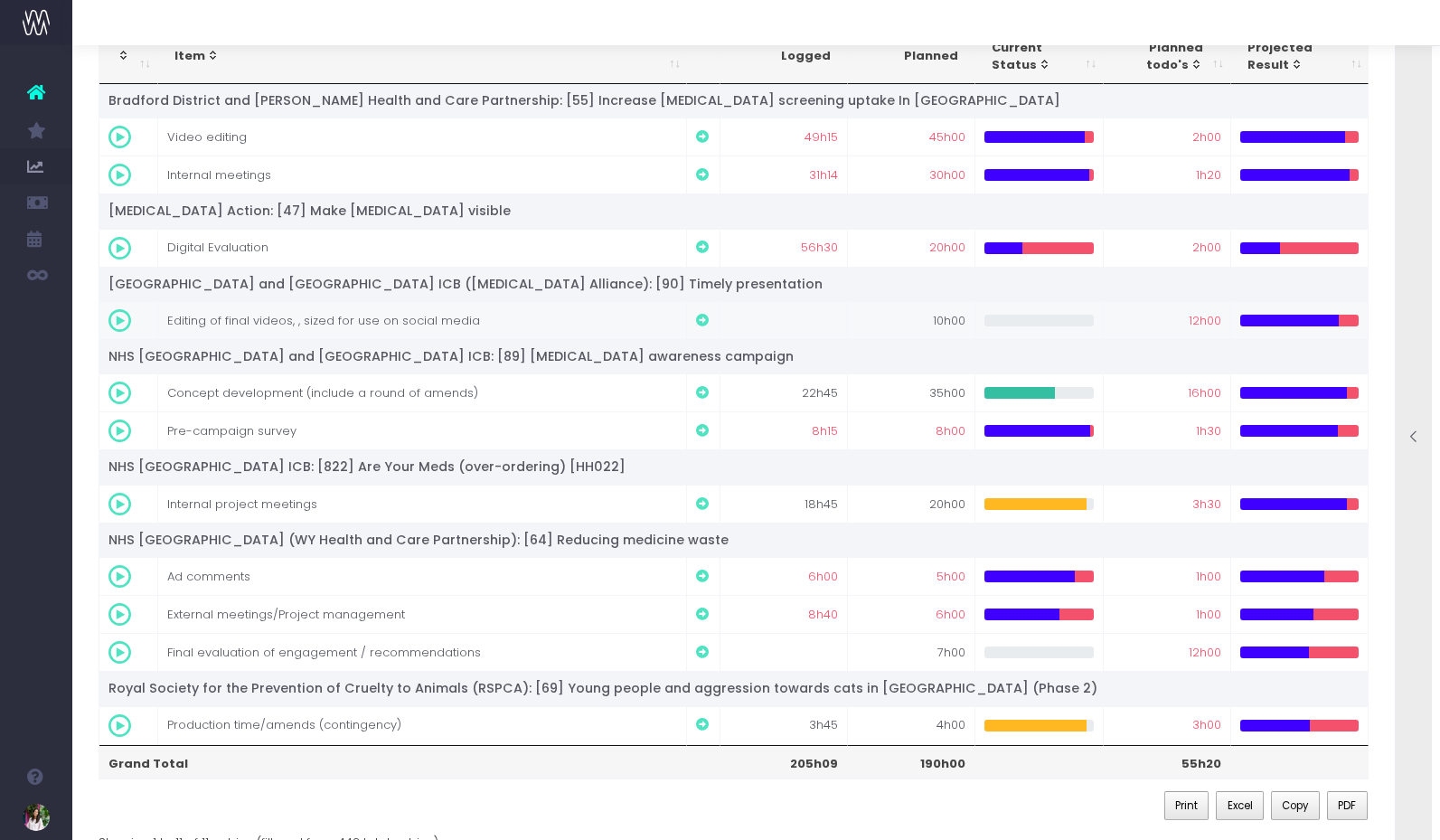
click at [1273, 324] on div at bounding box center [1290, 320] width 99 height 12
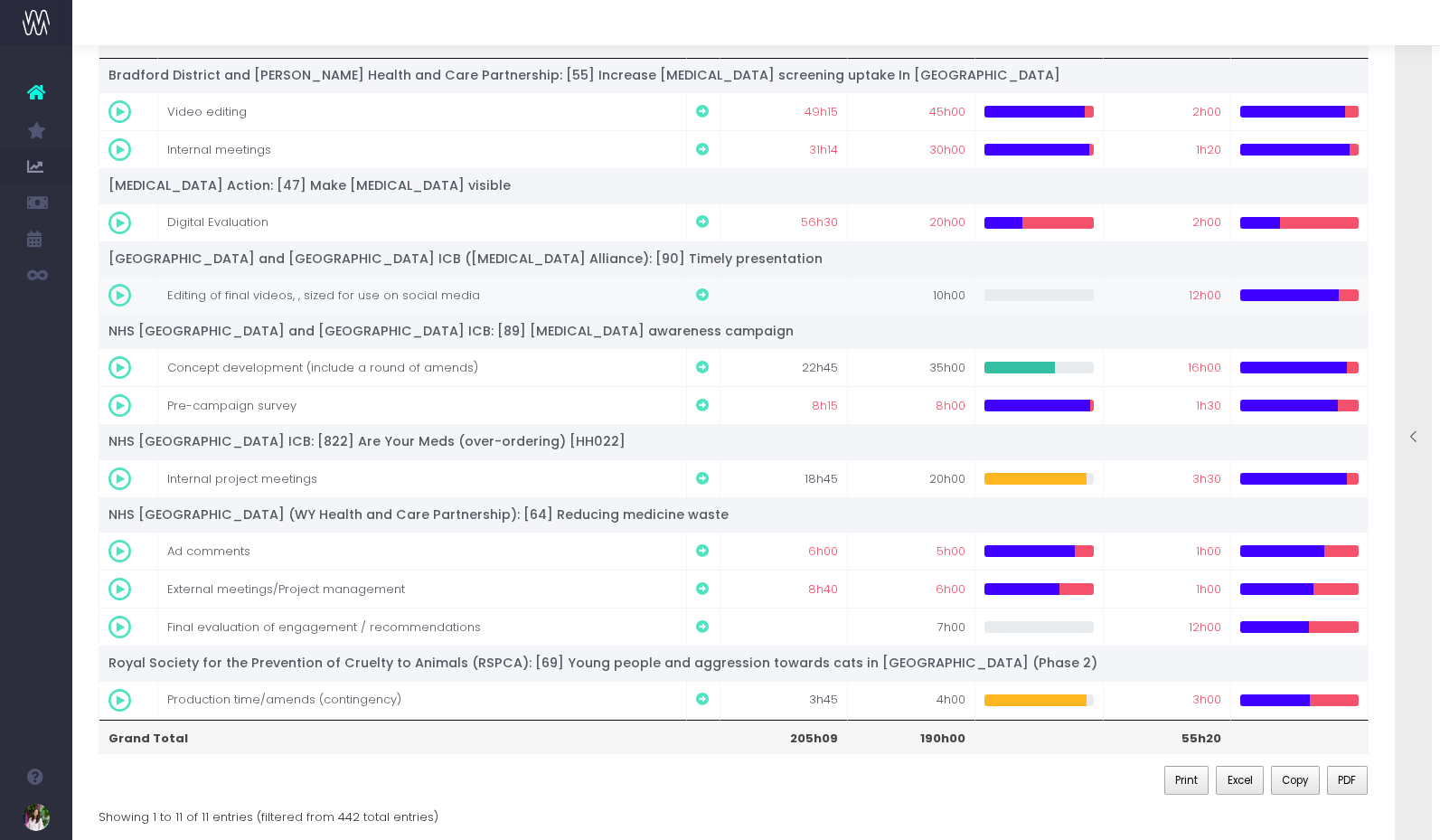
scroll to position [180, 0]
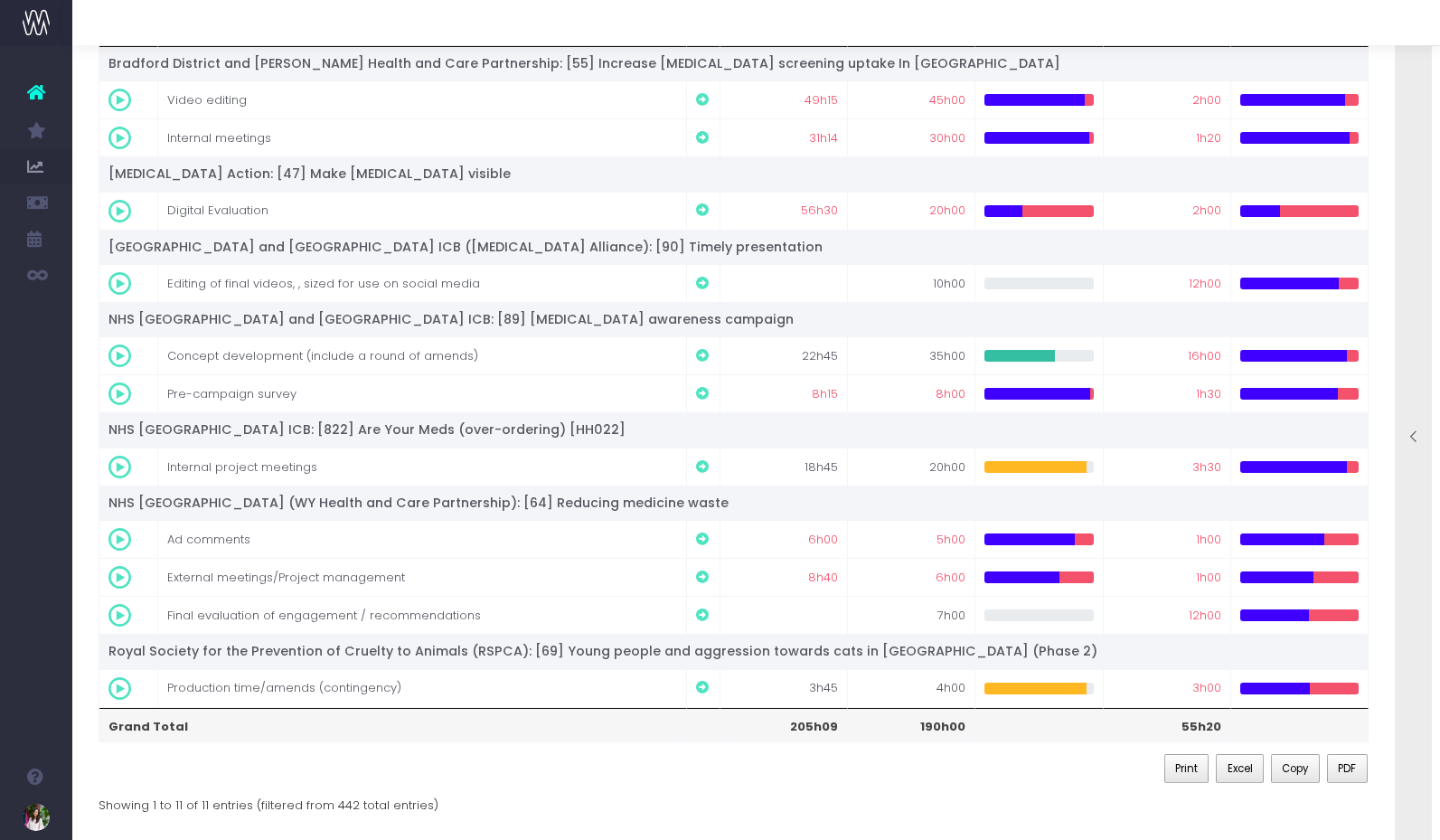
click at [31, 96] on icon at bounding box center [36, 92] width 19 height 23
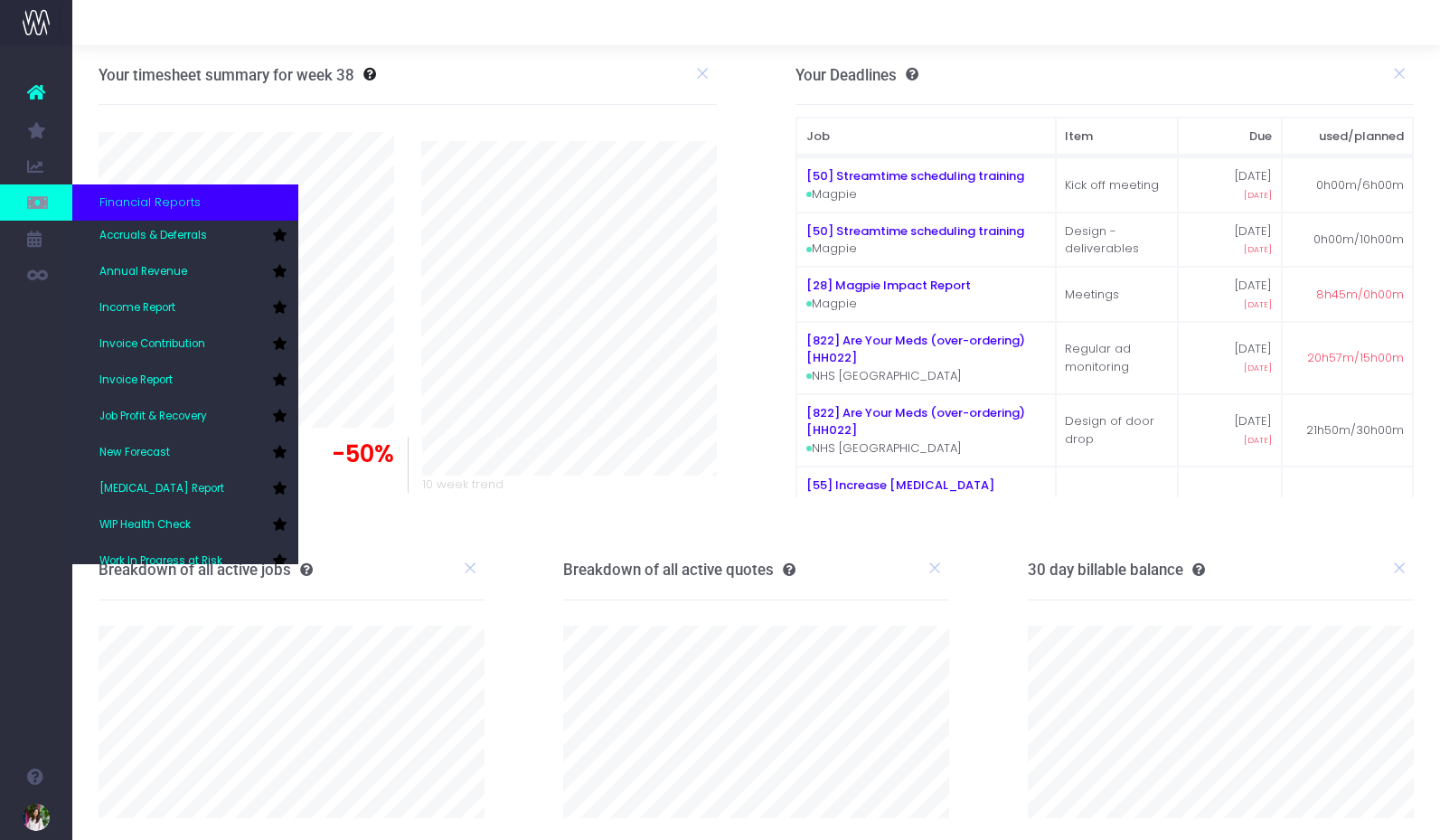
scroll to position [19, 0]
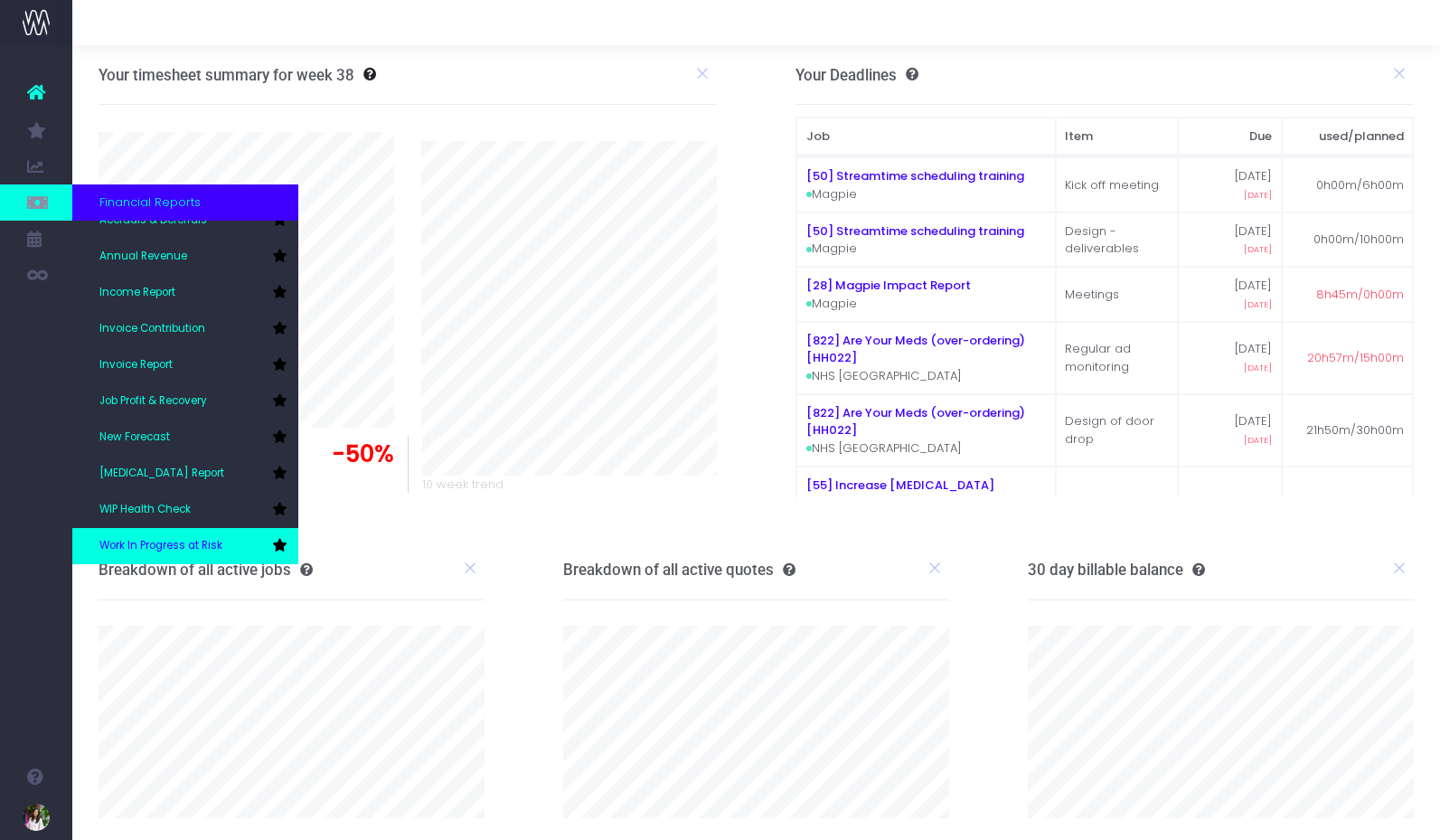
click at [194, 537] on link "Work In Progress at Risk" at bounding box center [185, 545] width 226 height 36
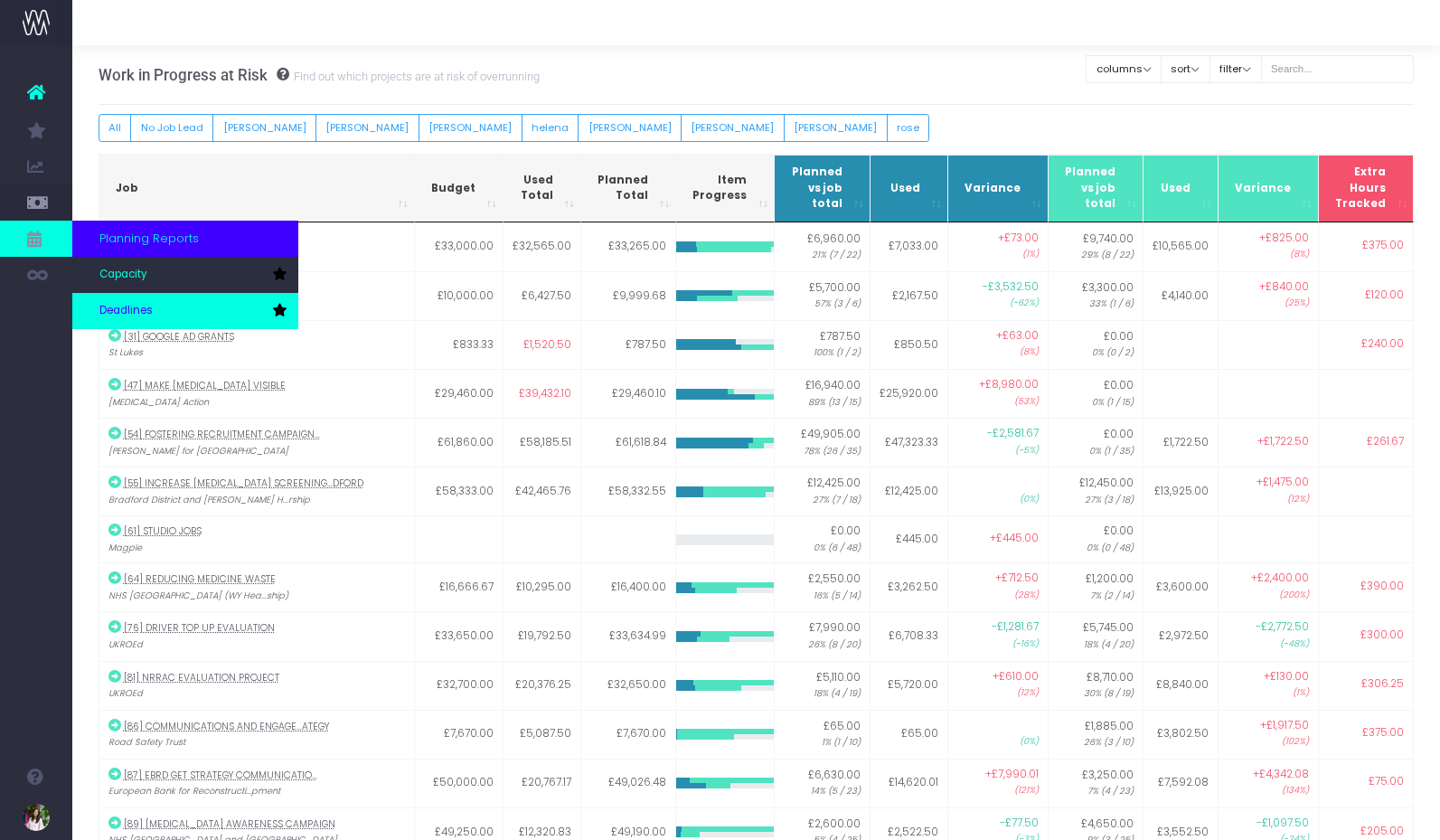
click at [146, 303] on span "Deadlines" at bounding box center [126, 311] width 54 height 17
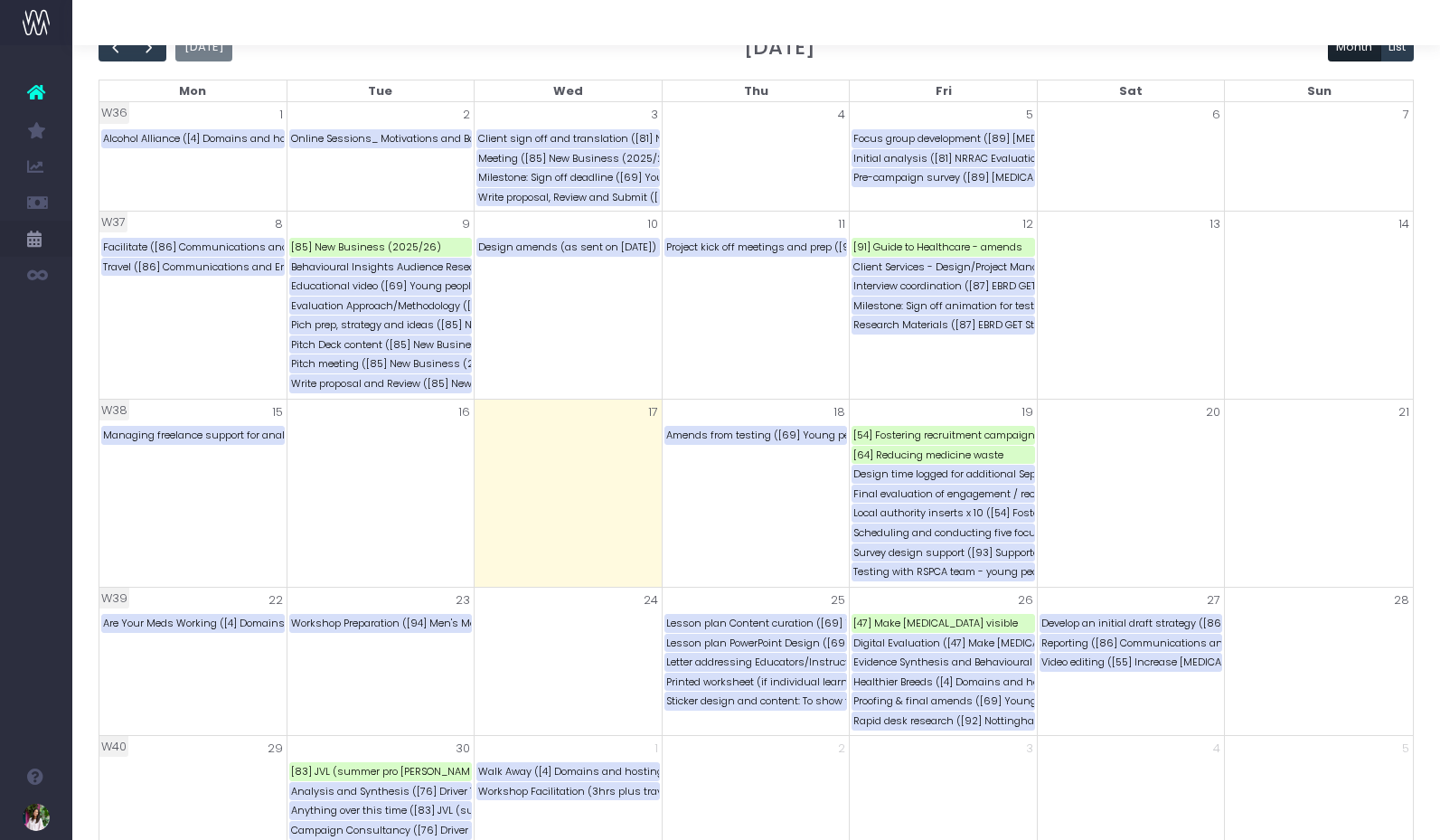
scroll to position [111, 0]
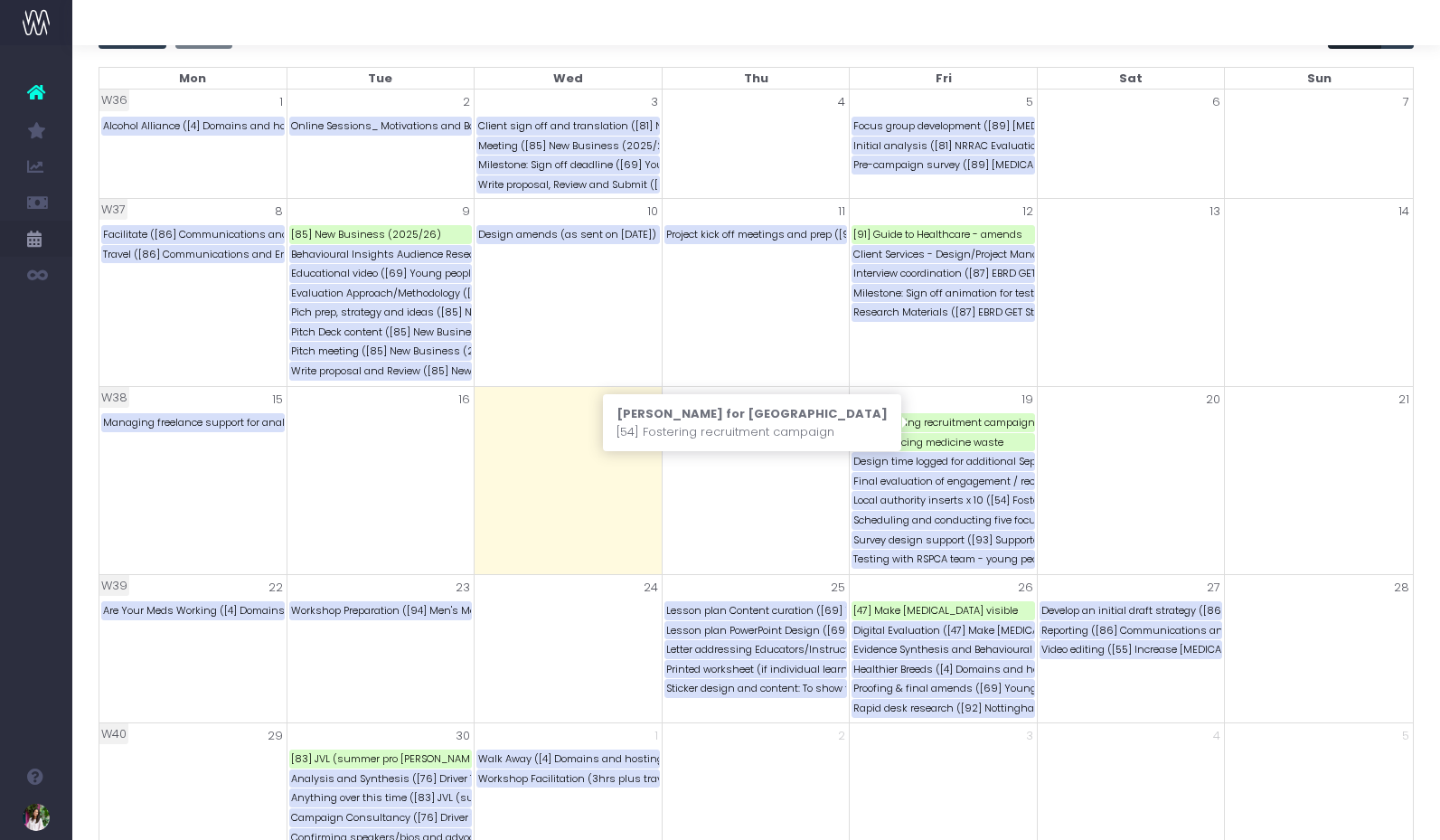
click at [912, 423] on div "[54] Fostering recruitment campaign" at bounding box center [944, 423] width 182 height 18
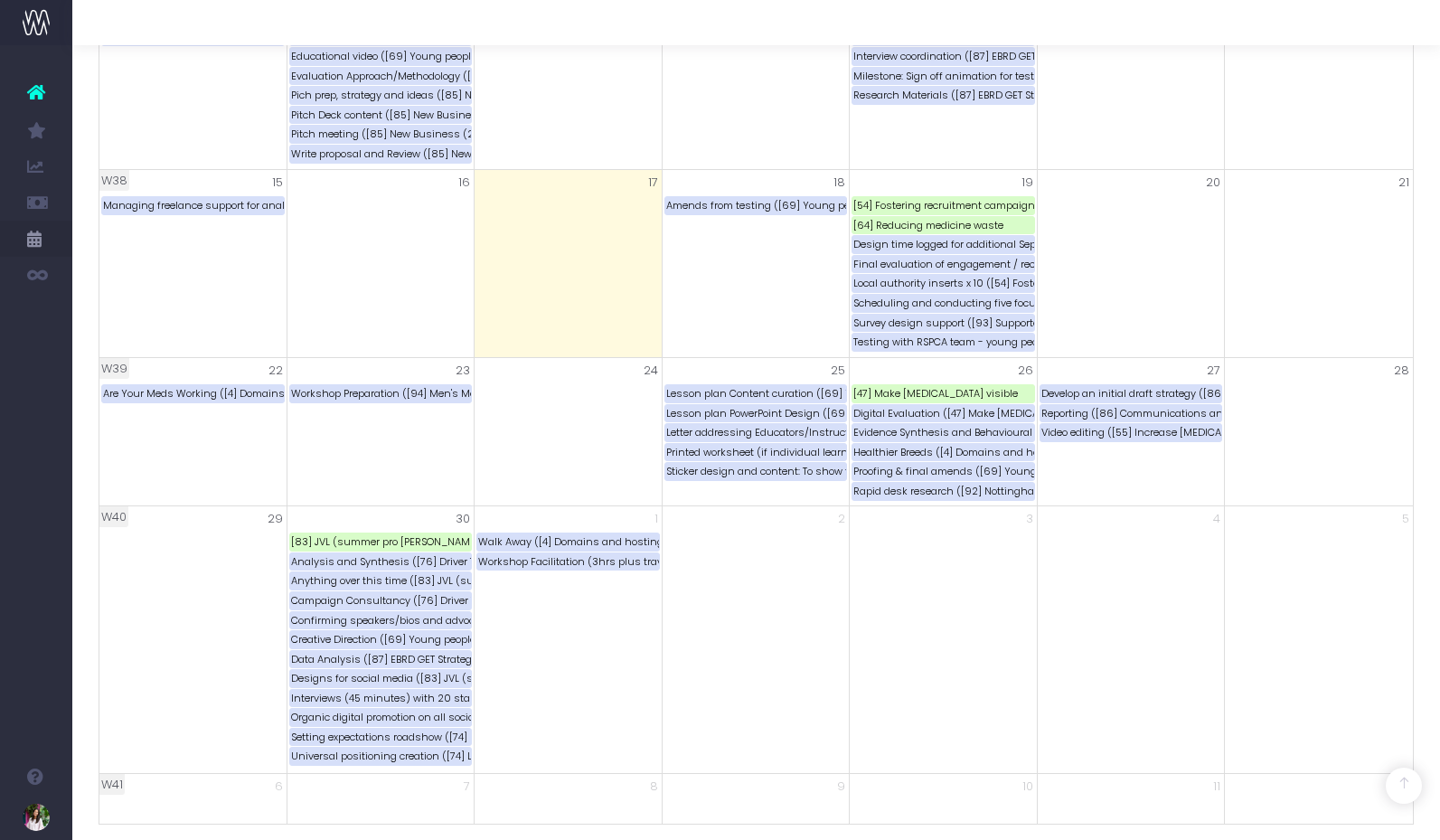
scroll to position [339, 0]
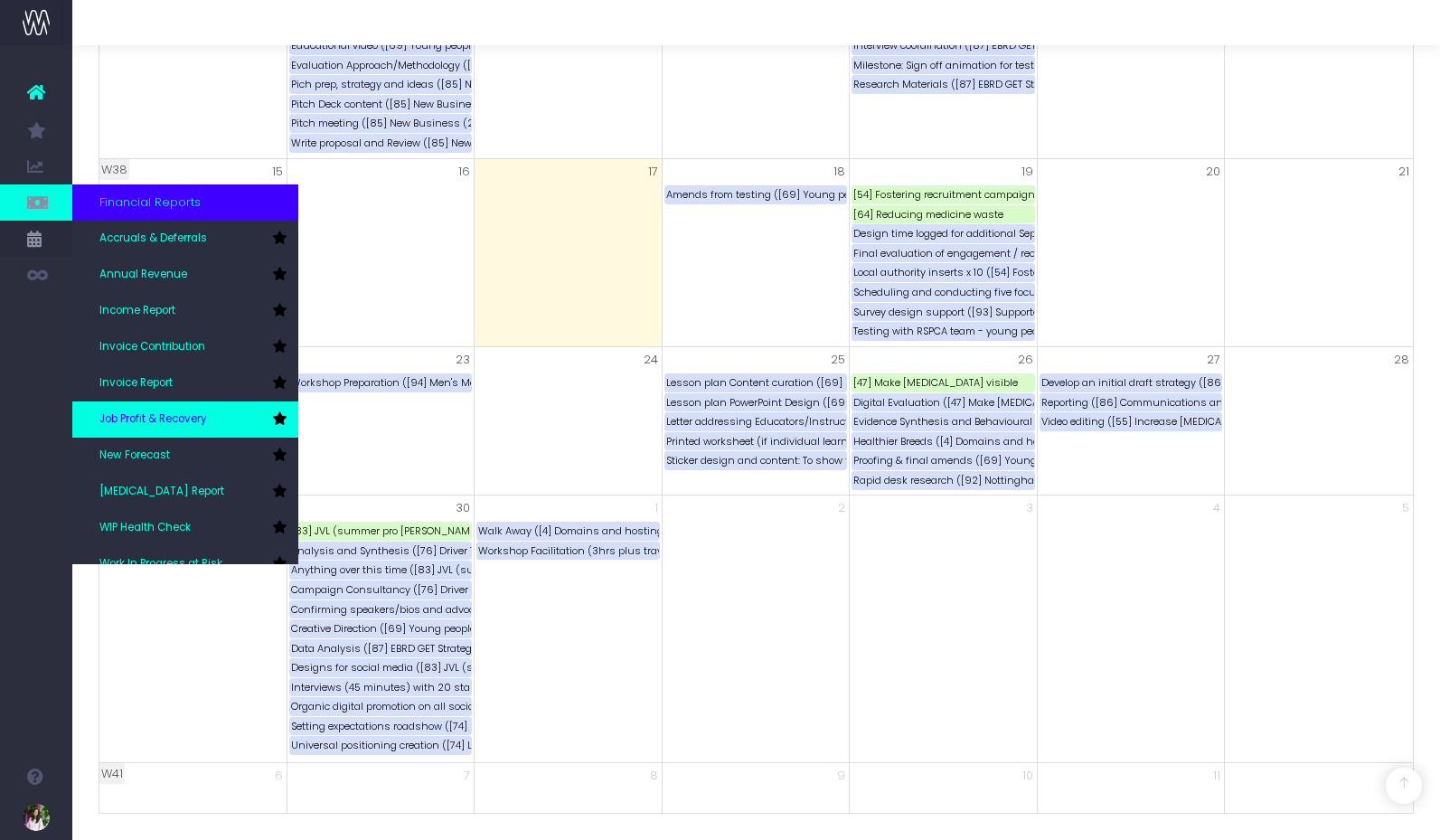
click at [175, 417] on span "Job Profit & Recovery" at bounding box center [153, 419] width 107 height 17
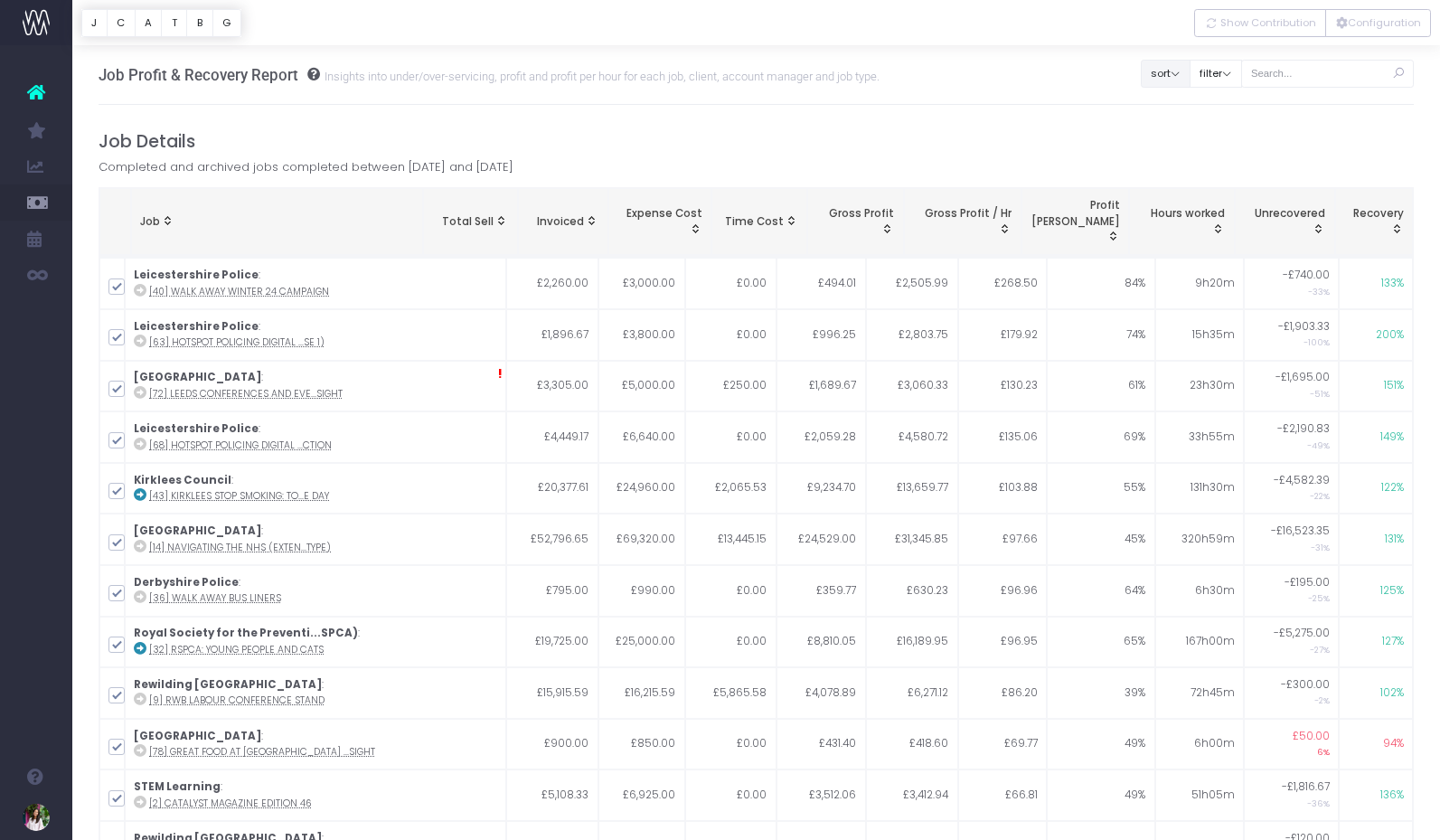
click at [1185, 74] on button "sort" at bounding box center [1165, 73] width 50 height 28
click at [1229, 72] on button "filter" at bounding box center [1216, 73] width 53 height 28
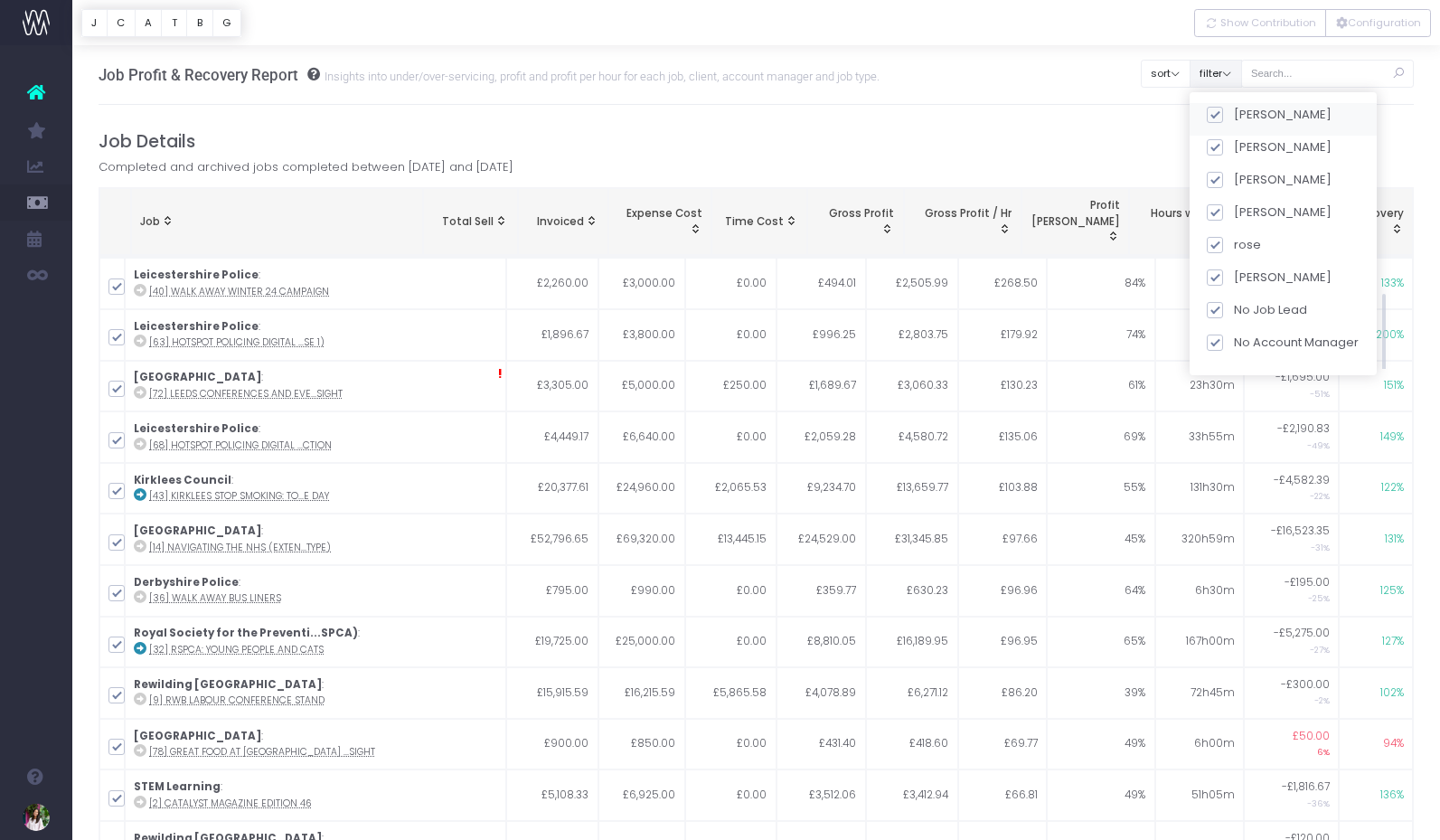
scroll to position [212, 0]
click at [1223, 346] on span at bounding box center [1214, 348] width 17 height 17
click at [1234, 346] on input "Archived" at bounding box center [1240, 345] width 12 height 12
checkbox input "false"
click at [1257, 386] on button "Apply" at bounding box center [1231, 388] width 55 height 30
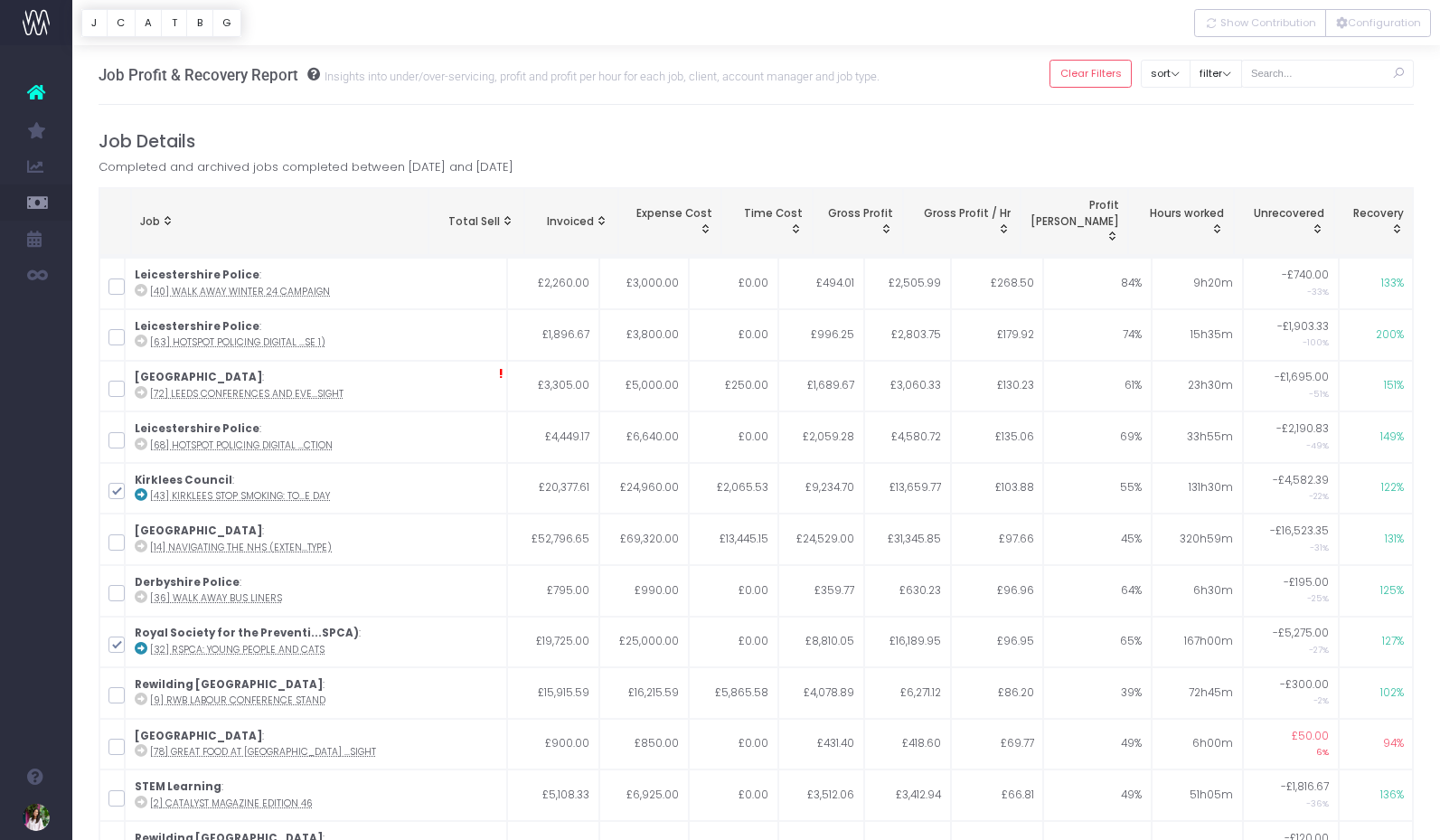
click at [1185, 88] on div "sort Sort by Job Name Desc Sort by Client Name Asc" at bounding box center [1165, 73] width 50 height 37
click at [1181, 75] on button "sort" at bounding box center [1165, 73] width 50 height 28
click at [1231, 75] on button "filter" at bounding box center [1216, 73] width 53 height 28
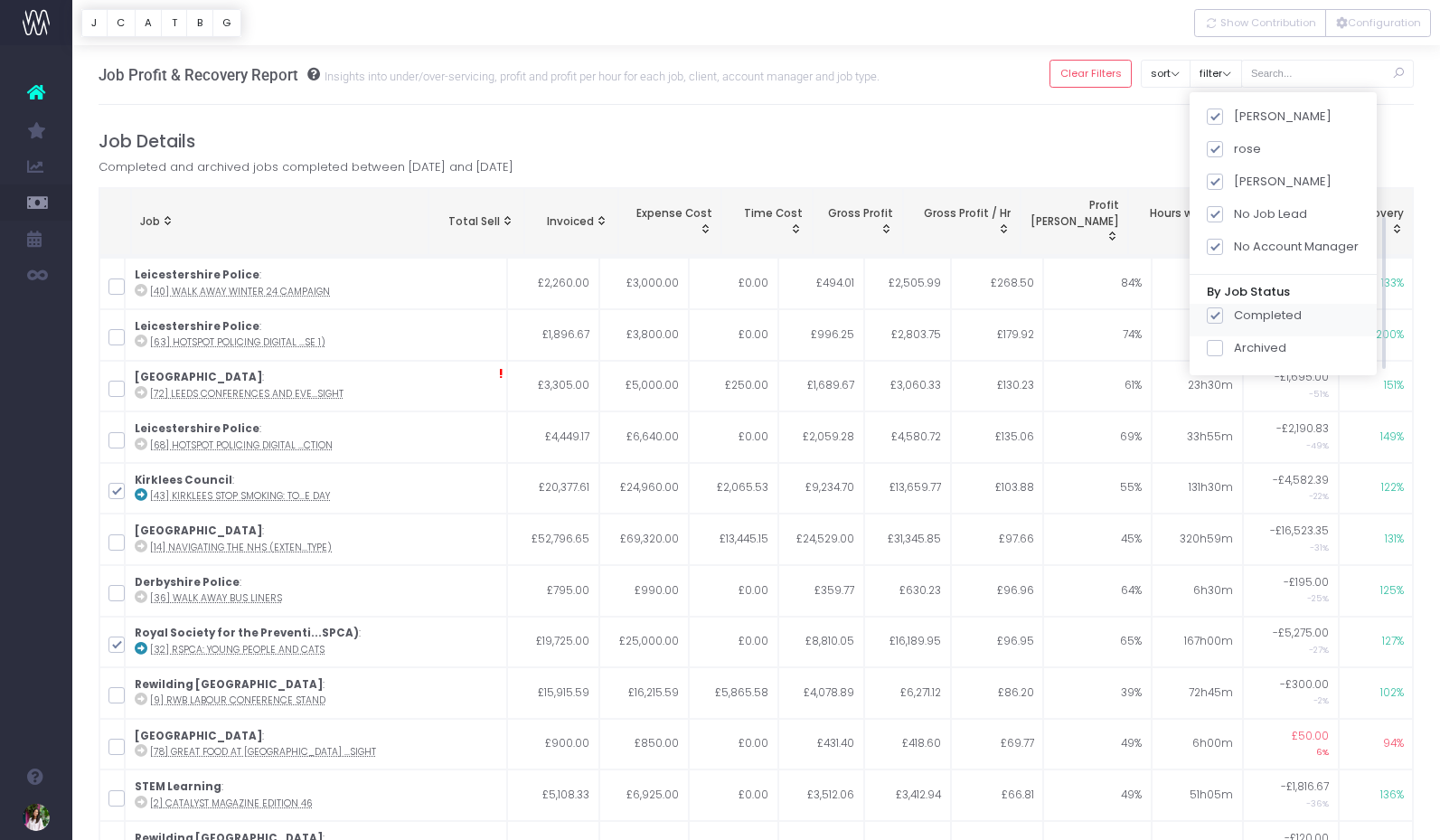
click at [1223, 315] on span at bounding box center [1214, 315] width 17 height 17
click at [1234, 315] on input "Completed" at bounding box center [1240, 313] width 12 height 12
checkbox input "false"
click at [1257, 384] on button "Apply" at bounding box center [1231, 388] width 55 height 30
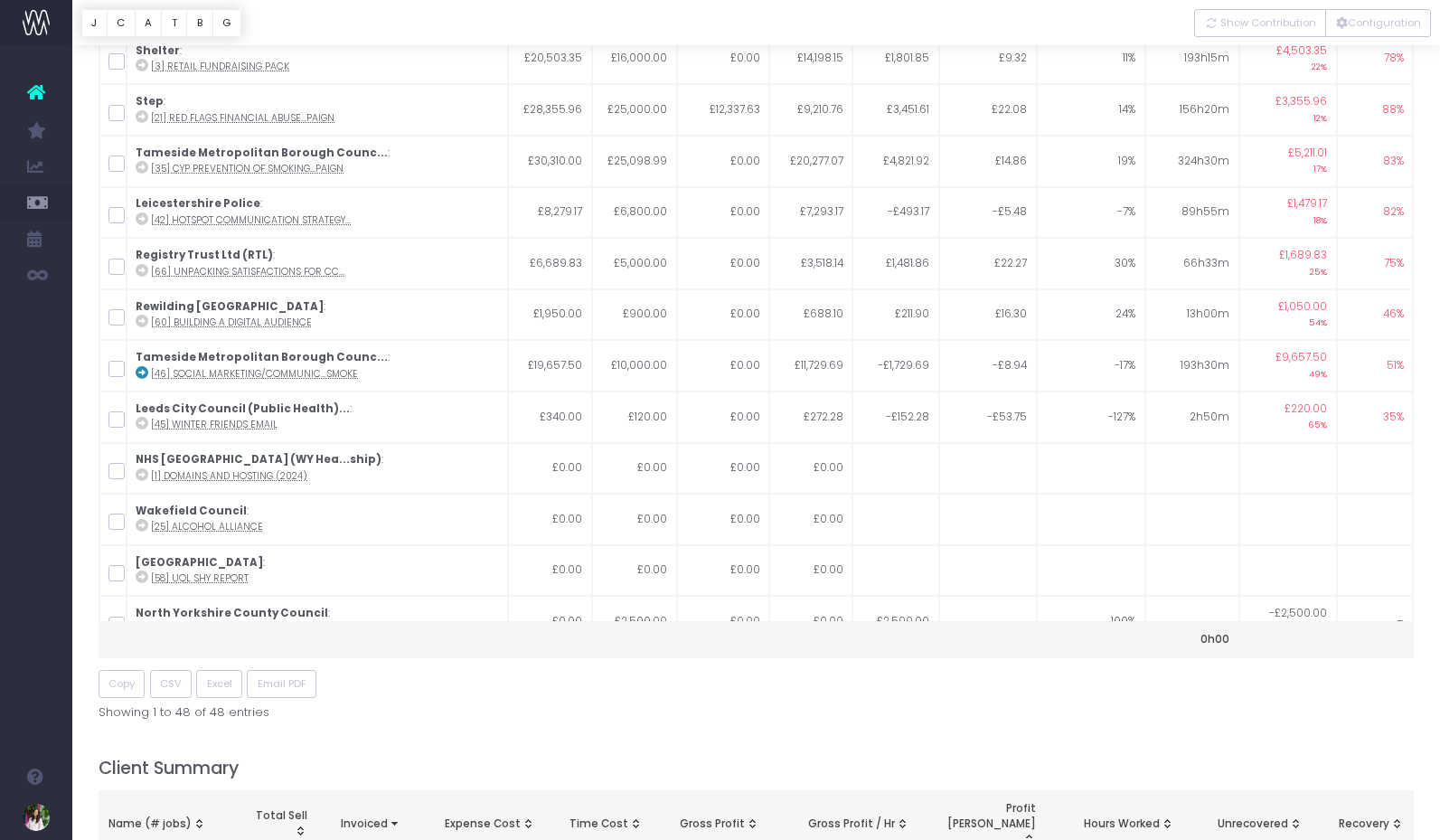
scroll to position [1587, 0]
